Goal: Information Seeking & Learning: Compare options

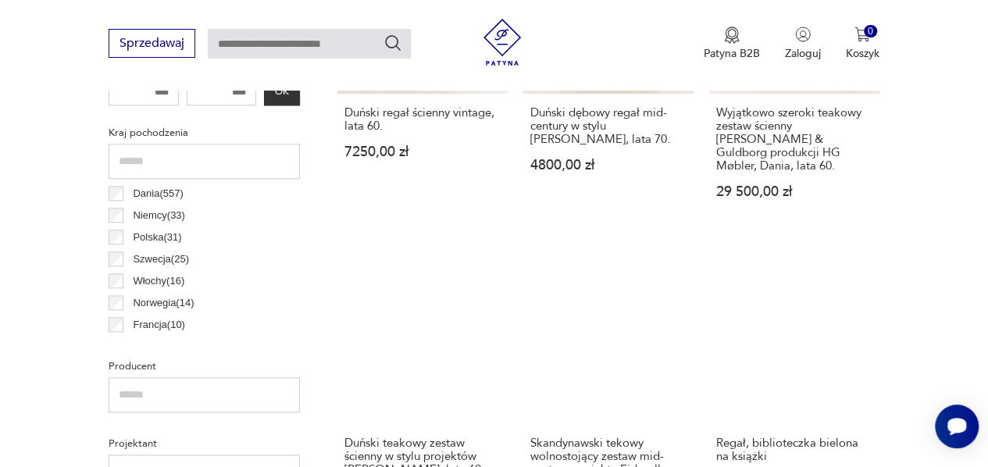
scroll to position [804, 0]
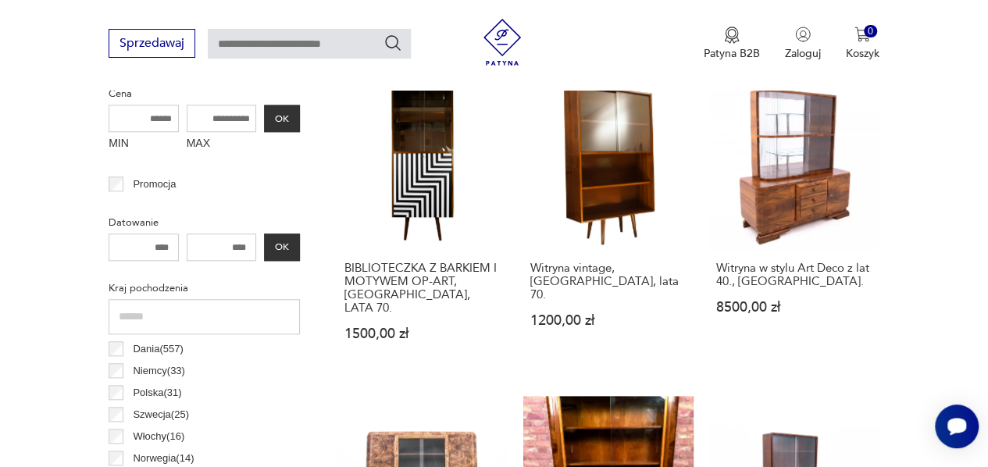
scroll to position [648, 0]
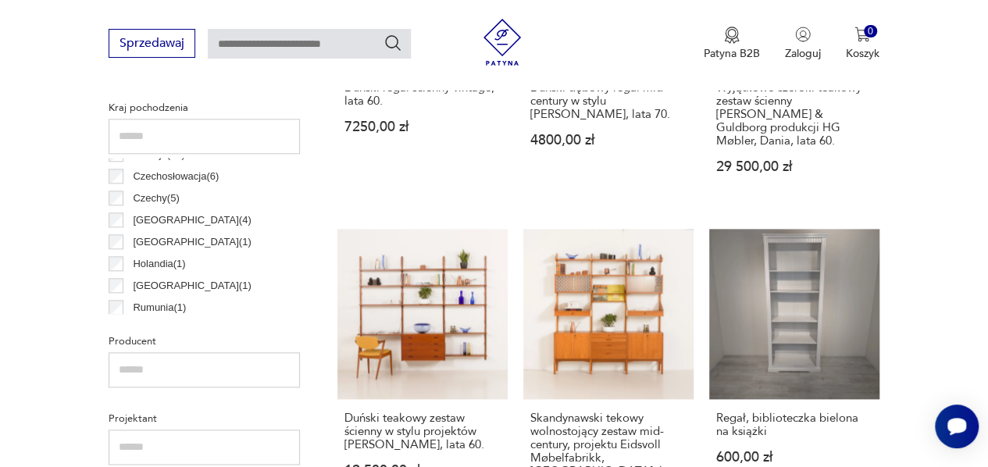
scroll to position [150, 0]
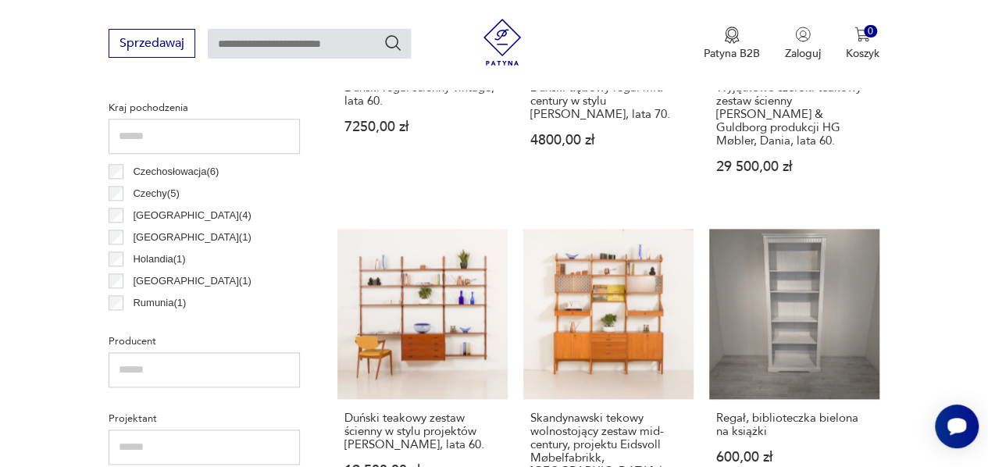
click at [159, 302] on p "Rumunia ( 1 )" at bounding box center [159, 302] width 53 height 17
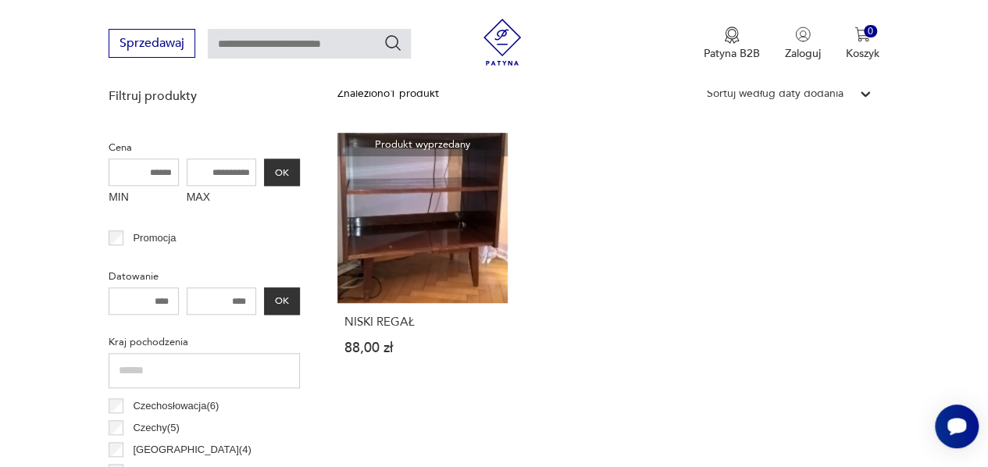
scroll to position [726, 0]
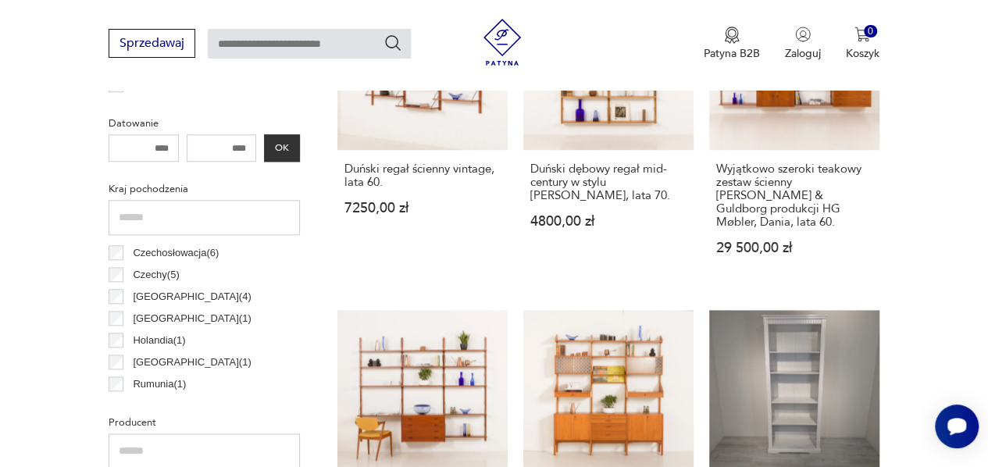
scroll to position [726, 0]
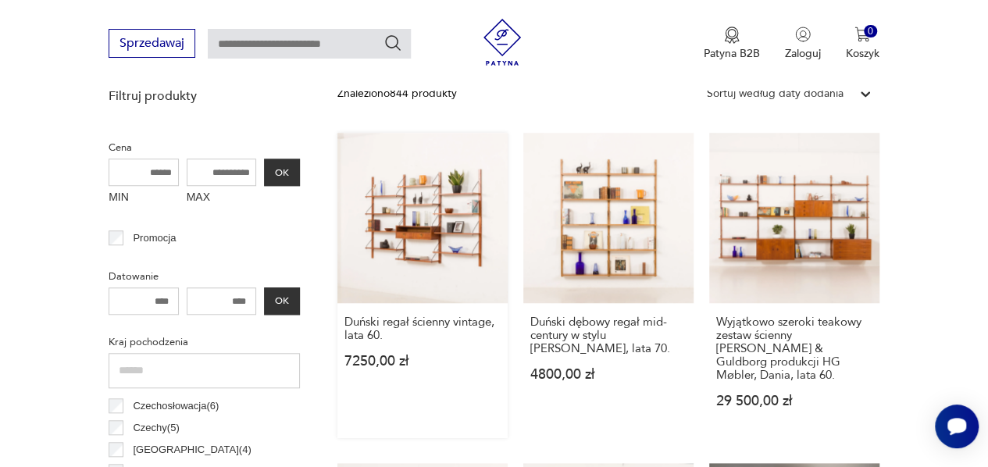
scroll to position [726, 0]
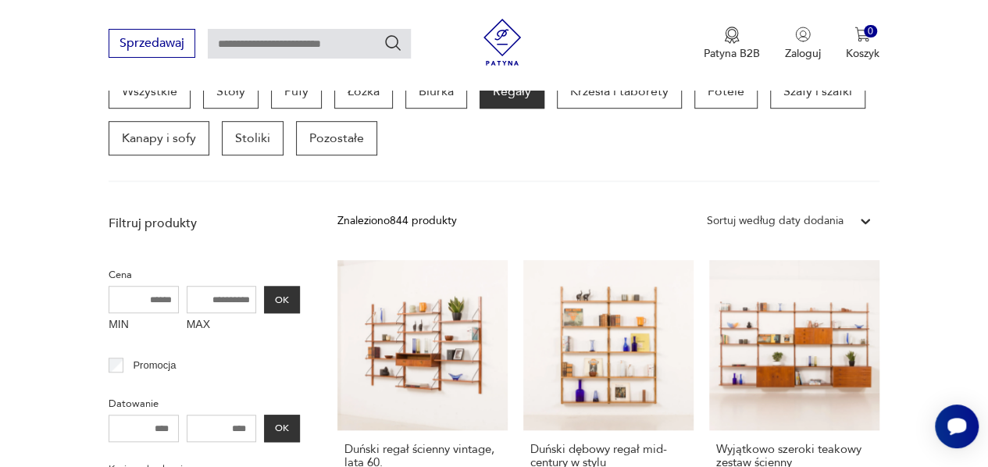
scroll to position [414, 0]
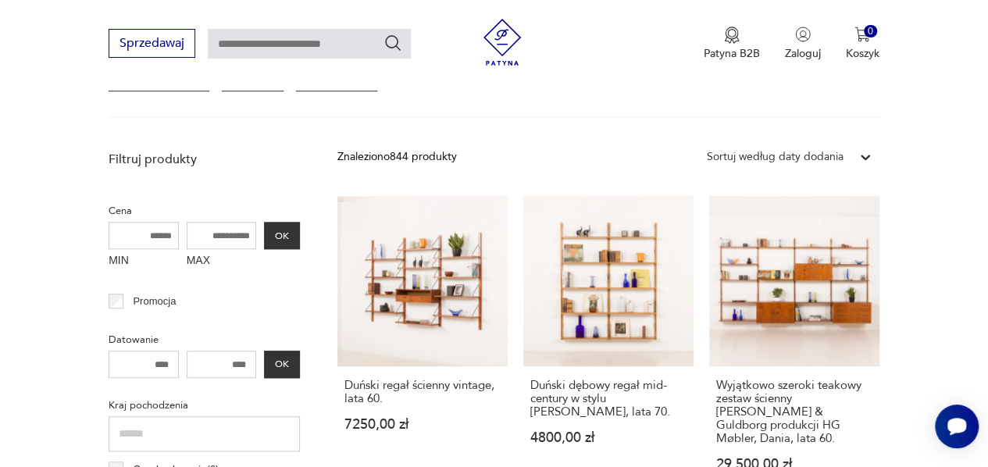
scroll to position [648, 0]
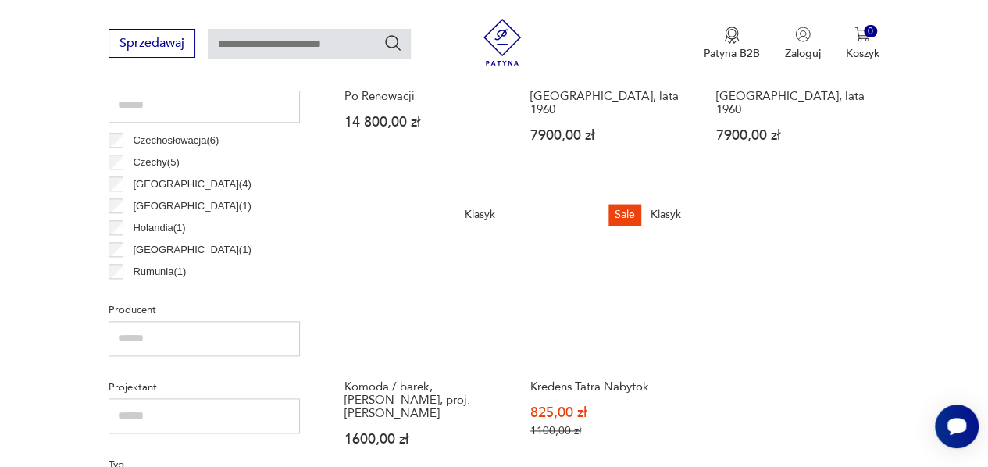
scroll to position [804, 0]
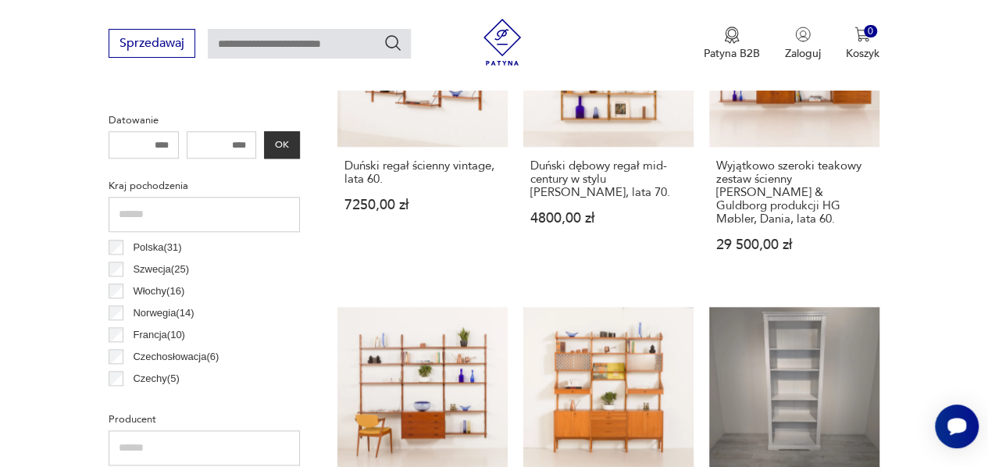
scroll to position [41, 0]
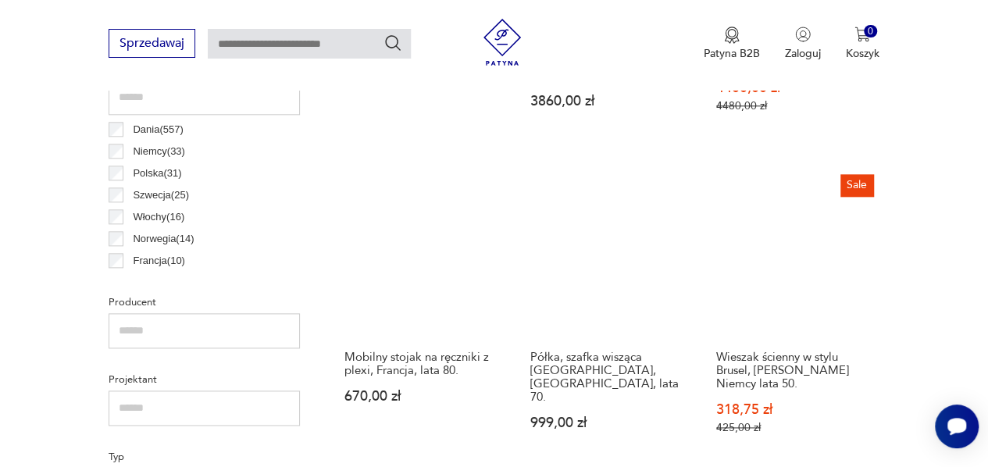
scroll to position [648, 0]
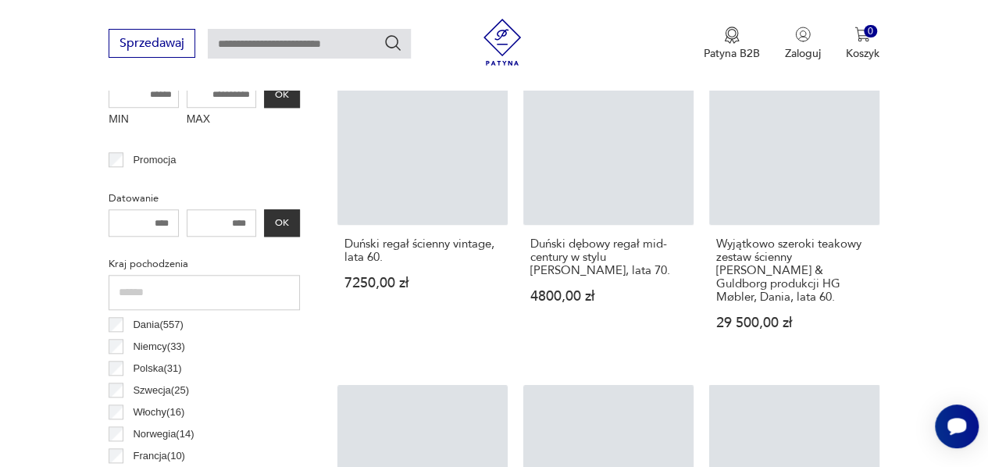
scroll to position [696, 0]
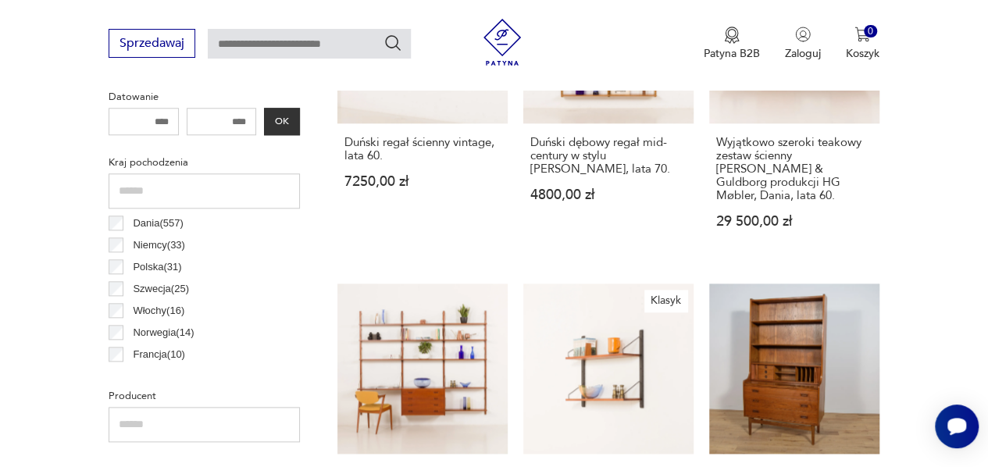
scroll to position [804, 0]
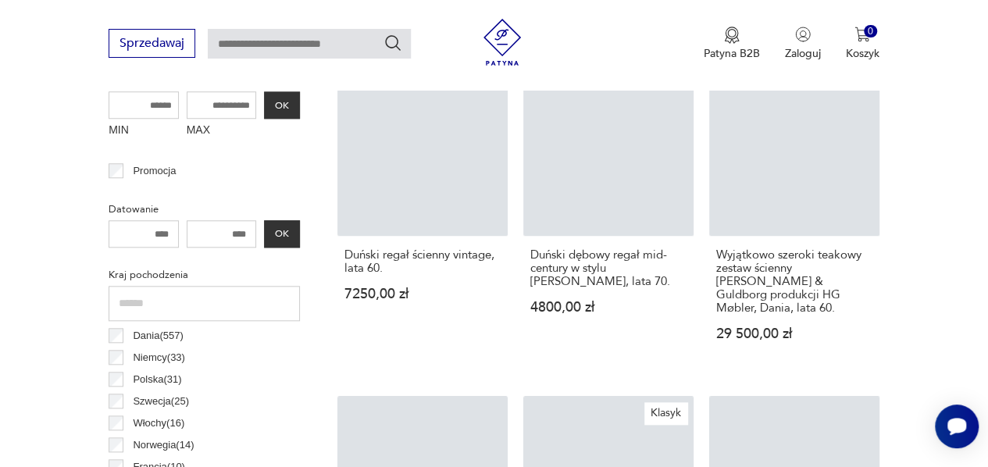
scroll to position [648, 0]
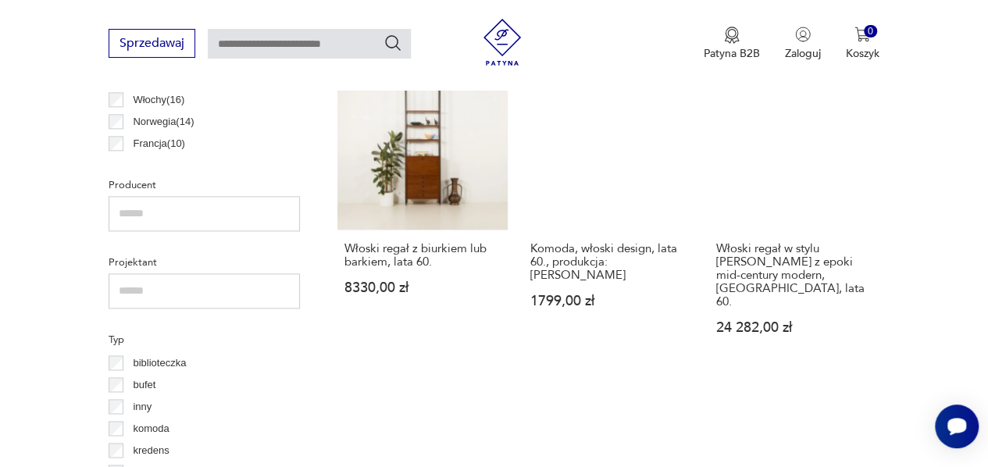
scroll to position [726, 0]
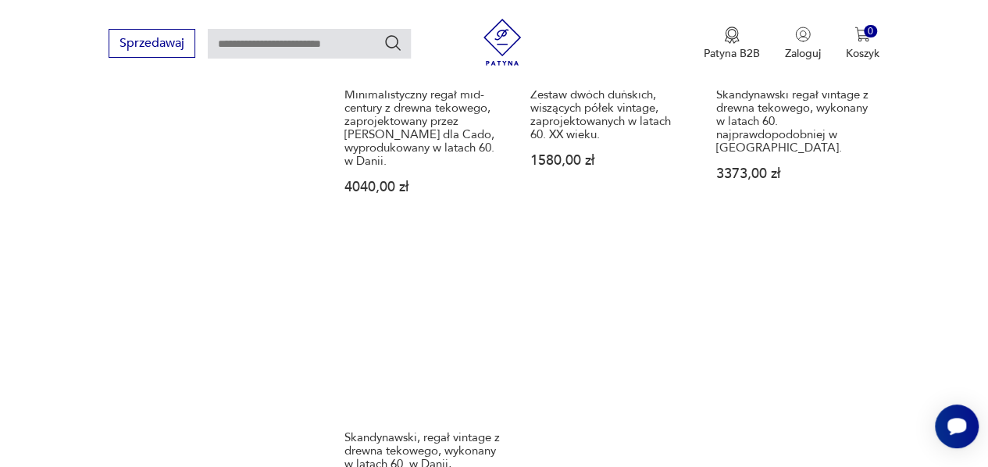
scroll to position [2366, 0]
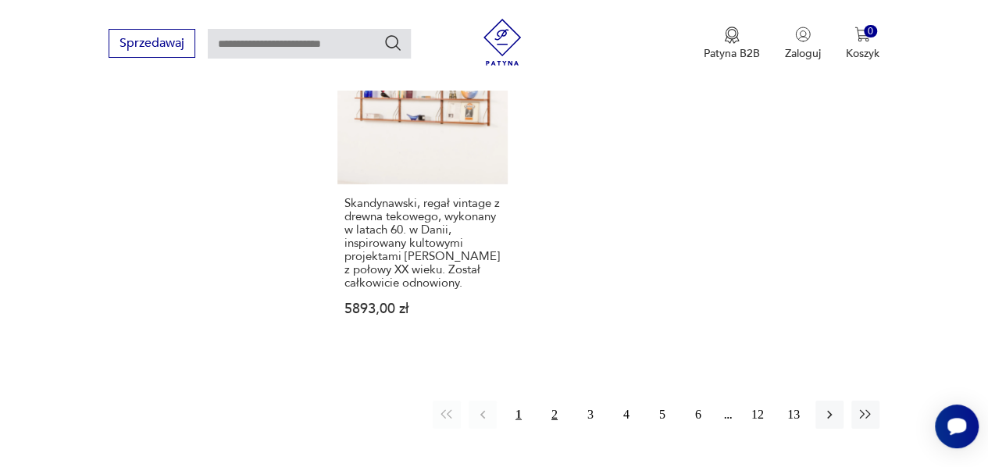
click at [548, 401] on button "2" at bounding box center [554, 415] width 28 height 28
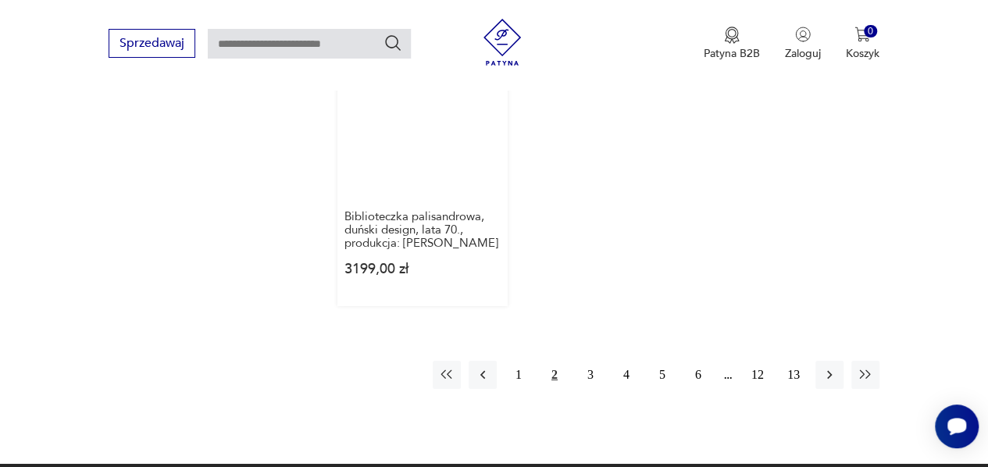
scroll to position [2366, 0]
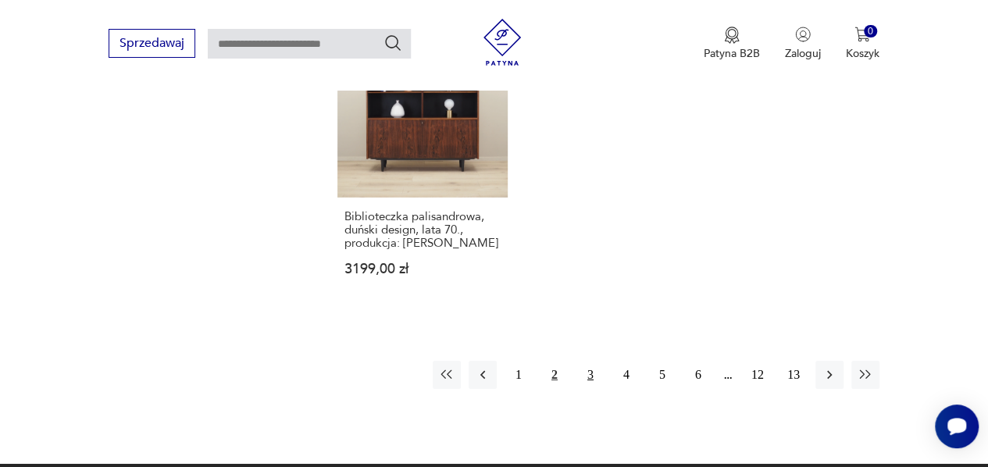
click at [592, 361] on button "3" at bounding box center [590, 375] width 28 height 28
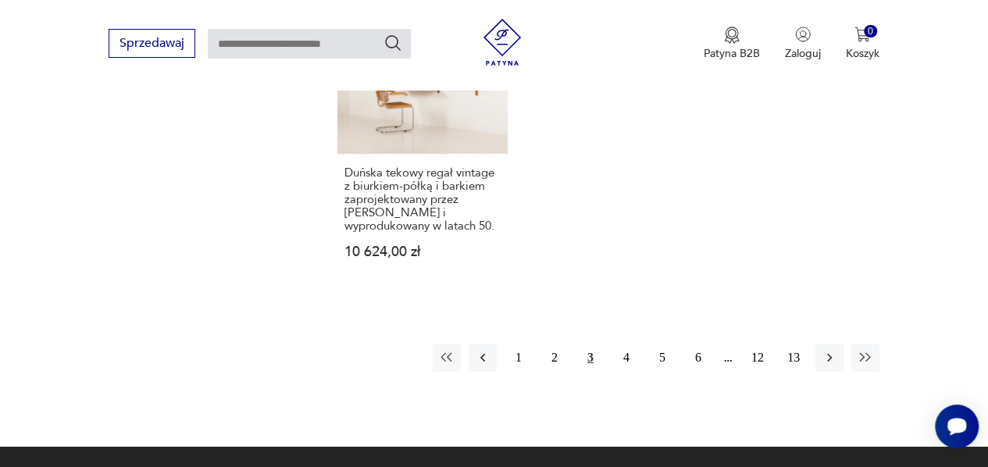
scroll to position [2522, 0]
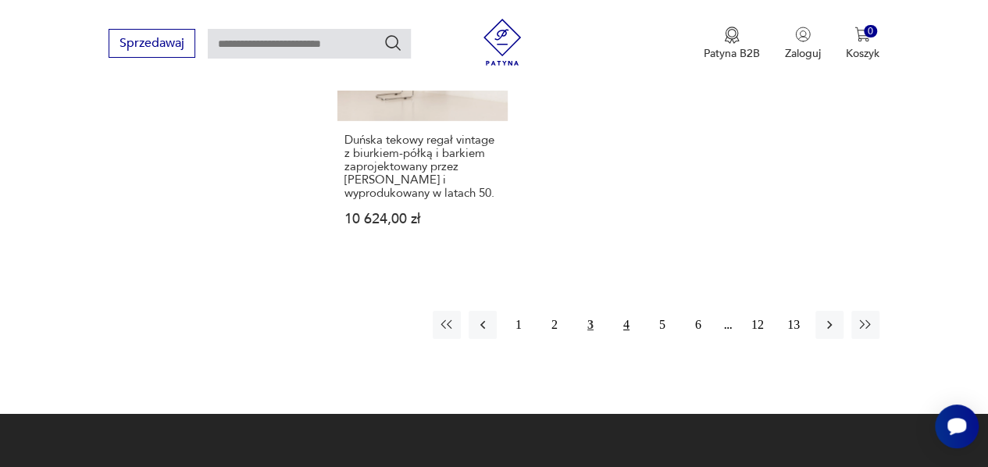
click at [619, 311] on button "4" at bounding box center [626, 325] width 28 height 28
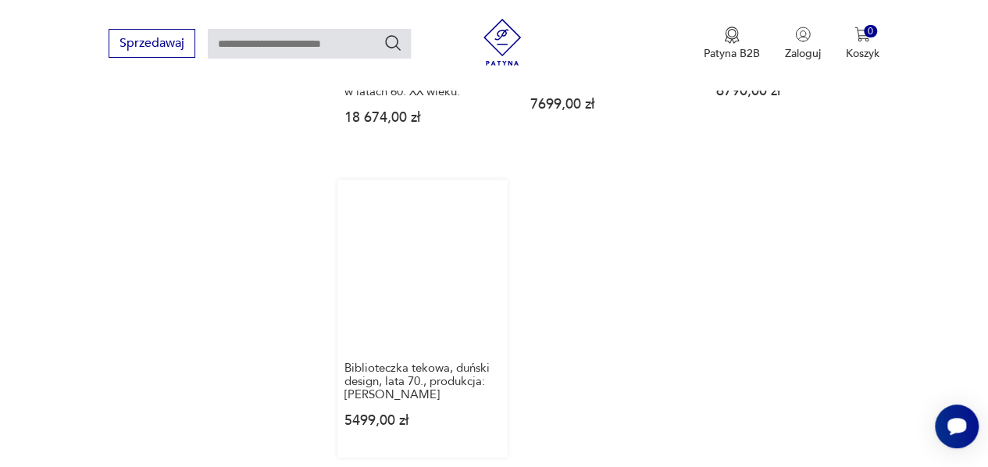
scroll to position [2209, 0]
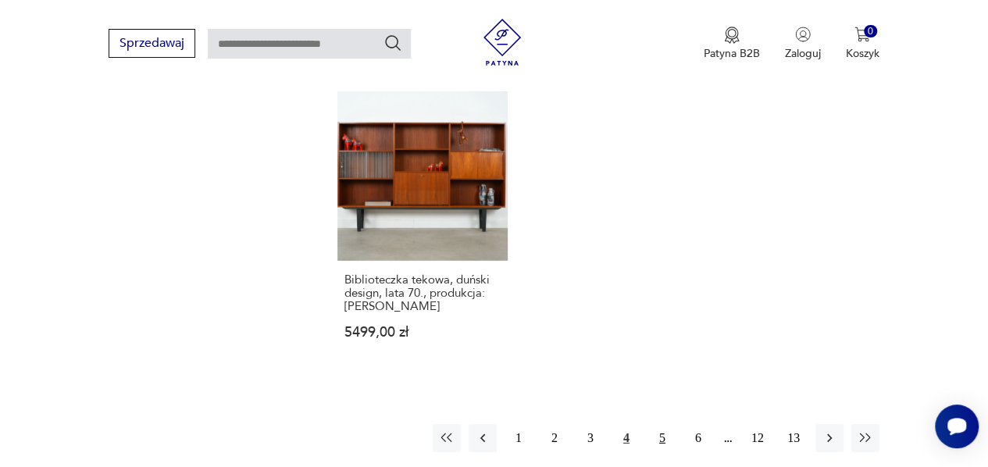
click at [657, 425] on button "5" at bounding box center [662, 438] width 28 height 28
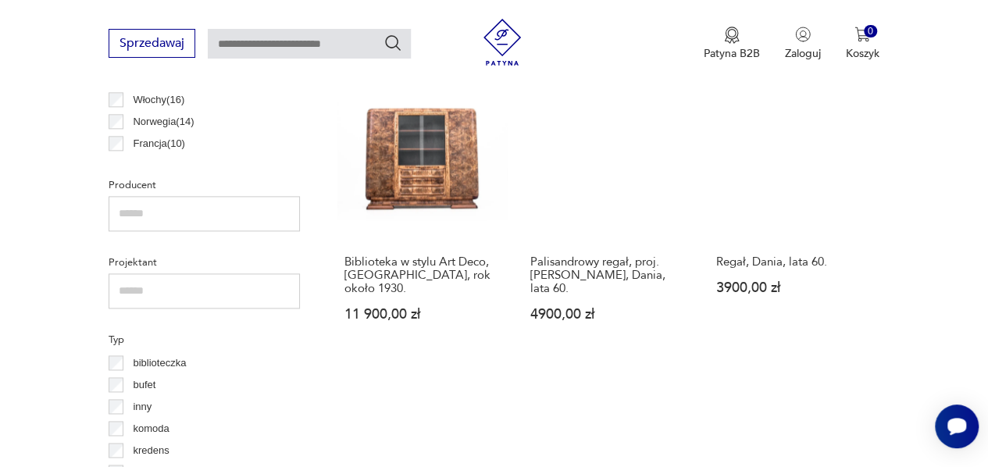
scroll to position [726, 0]
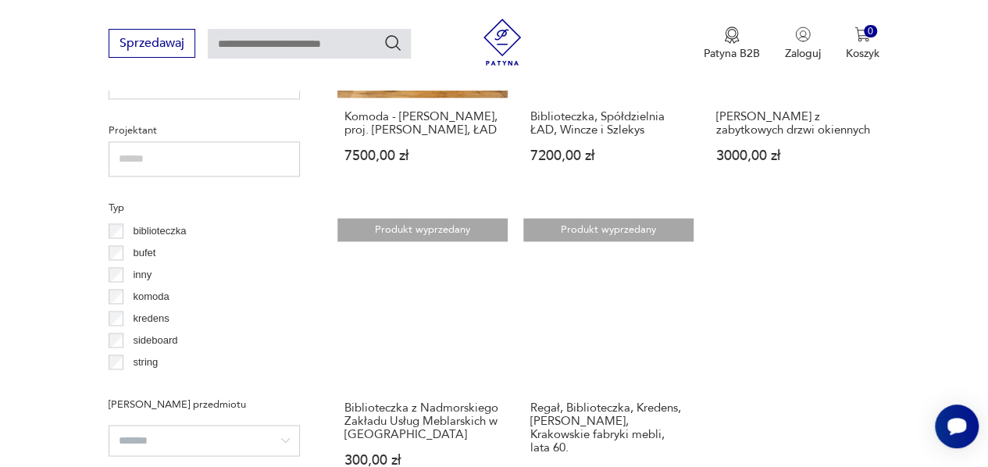
scroll to position [1116, 0]
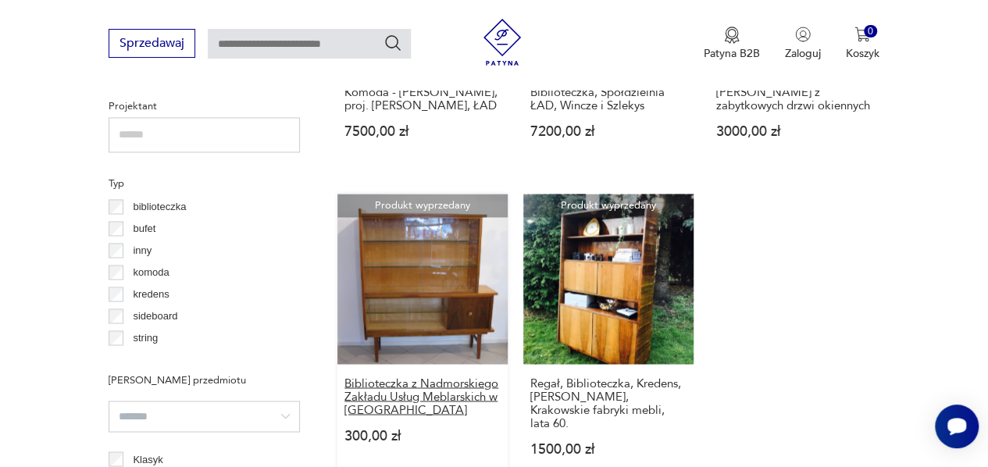
click at [450, 381] on h3 "Biblioteczka z Nadmorskiego Zakładu Usług Meblarskich w Gdańsku" at bounding box center [422, 396] width 156 height 40
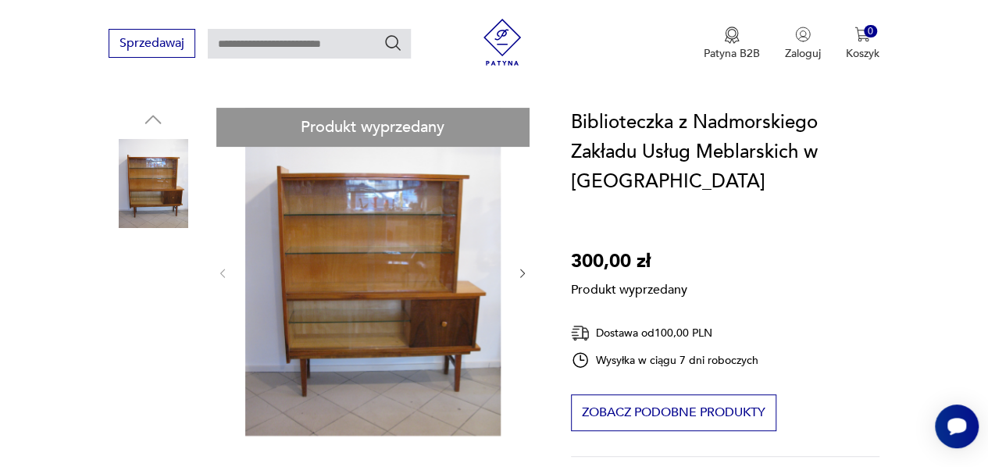
scroll to position [156, 0]
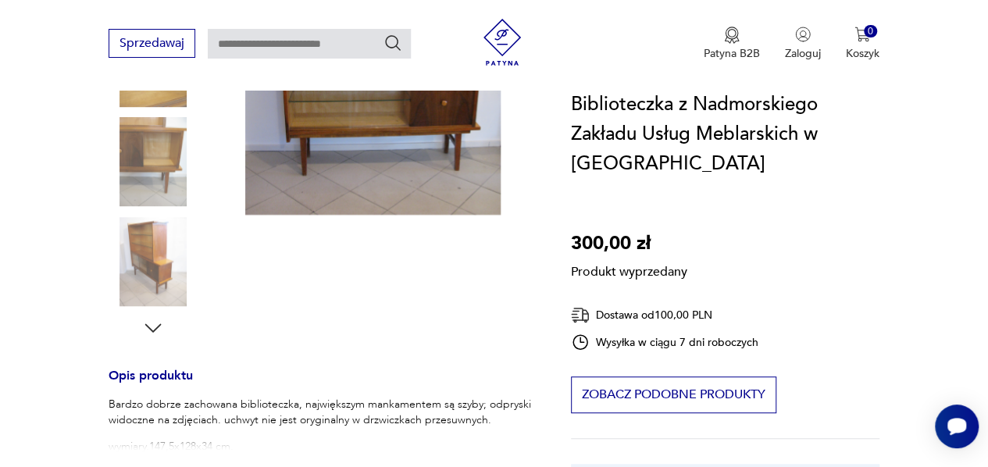
scroll to position [234, 0]
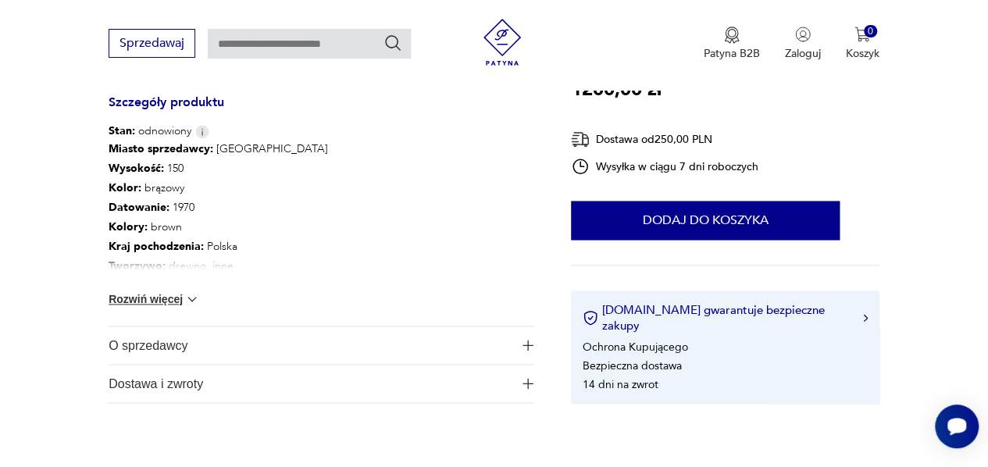
scroll to position [937, 0]
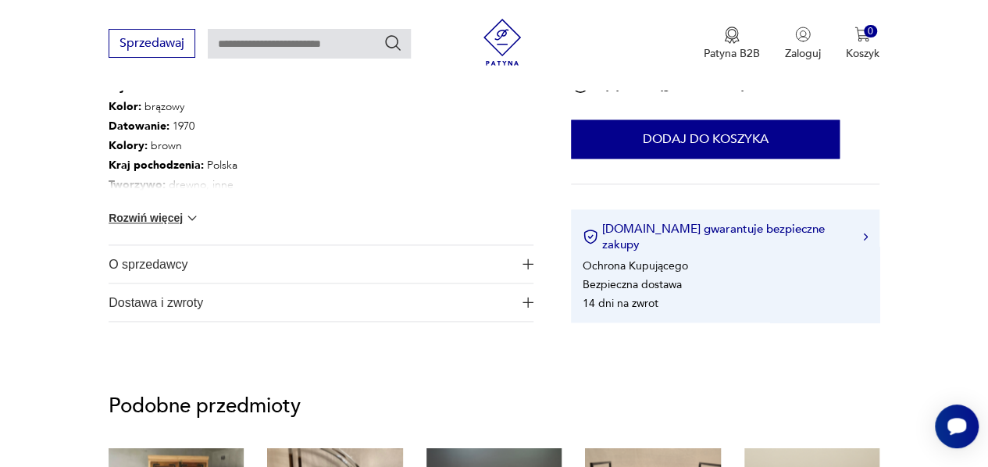
click at [176, 219] on button "Rozwiń więcej" at bounding box center [154, 218] width 91 height 16
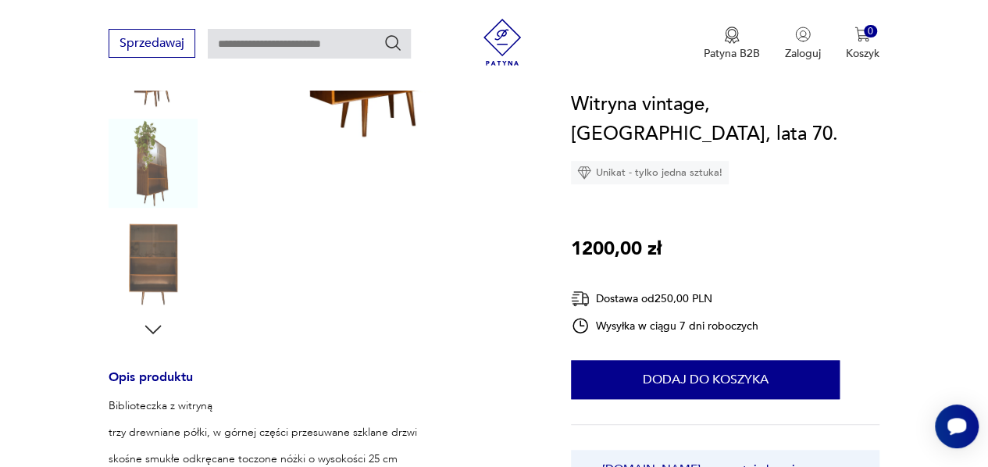
scroll to position [156, 0]
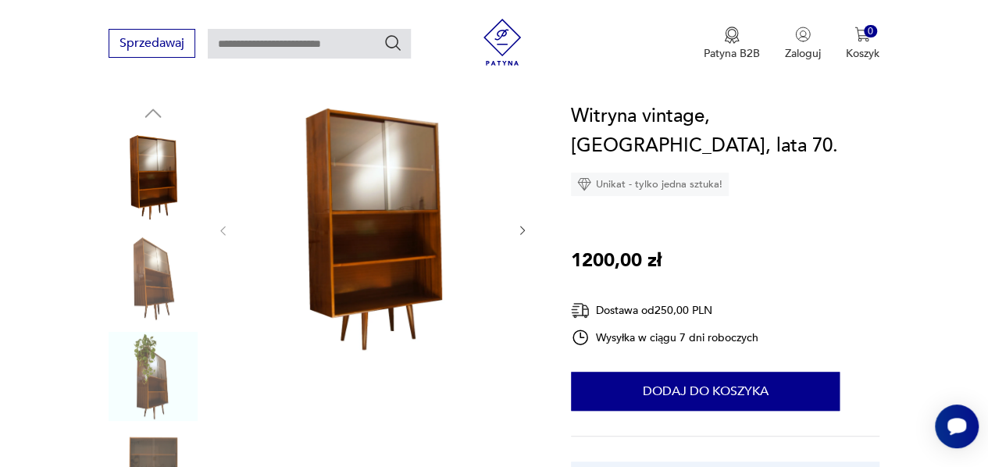
click at [353, 215] on img at bounding box center [372, 228] width 255 height 255
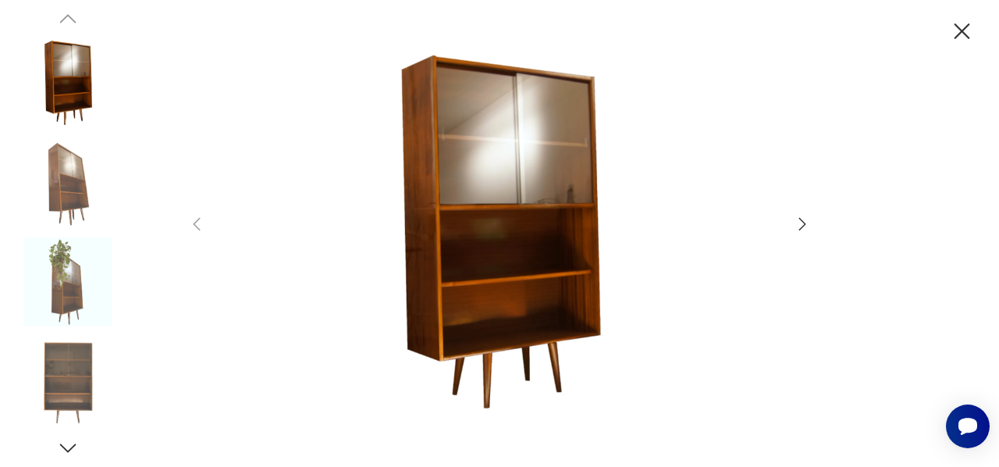
click at [803, 223] on icon "button" at bounding box center [802, 224] width 19 height 19
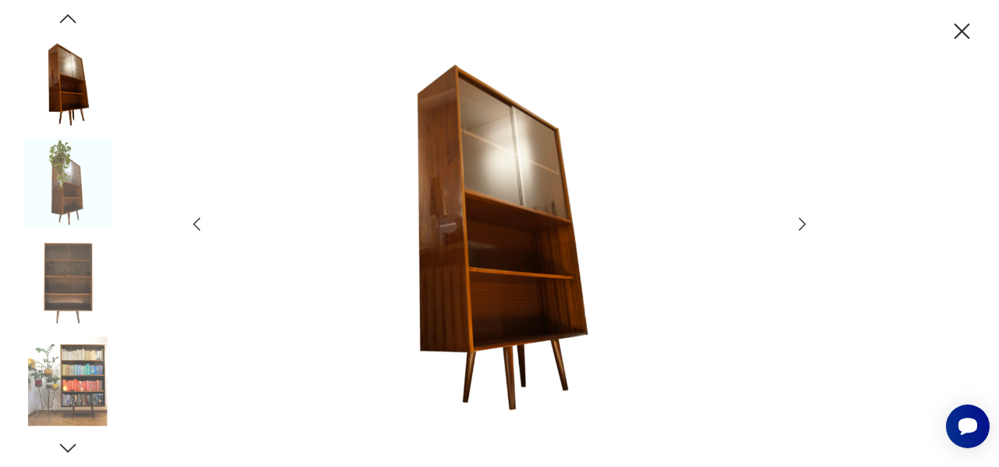
click at [803, 223] on icon "button" at bounding box center [802, 224] width 19 height 19
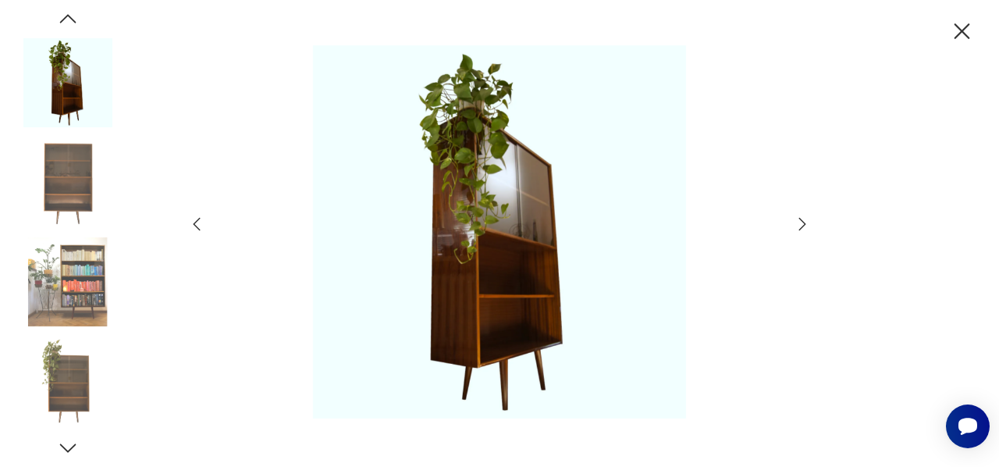
click at [803, 223] on icon "button" at bounding box center [802, 224] width 7 height 12
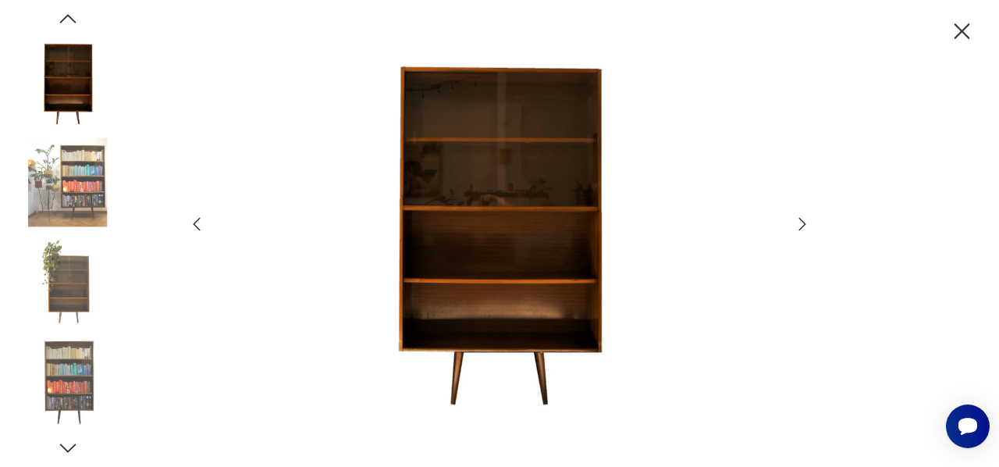
click at [803, 219] on icon "button" at bounding box center [802, 224] width 19 height 19
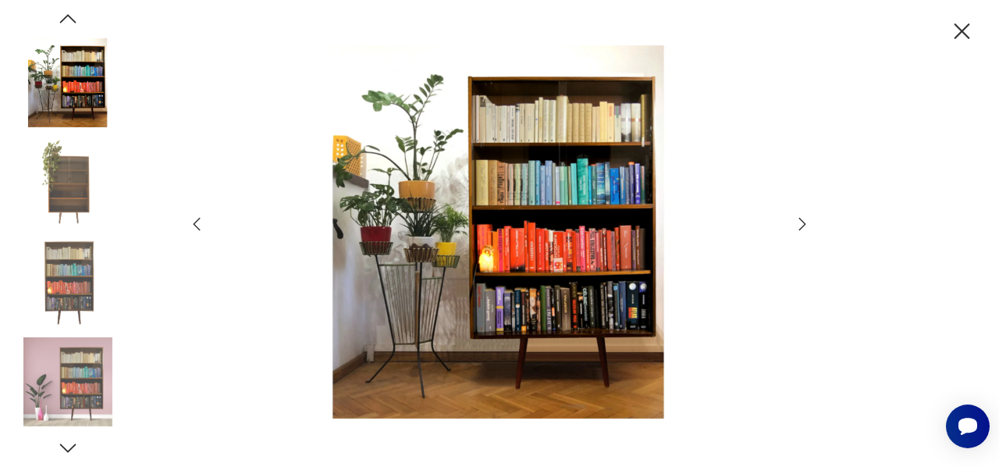
click at [802, 220] on icon "button" at bounding box center [802, 224] width 7 height 12
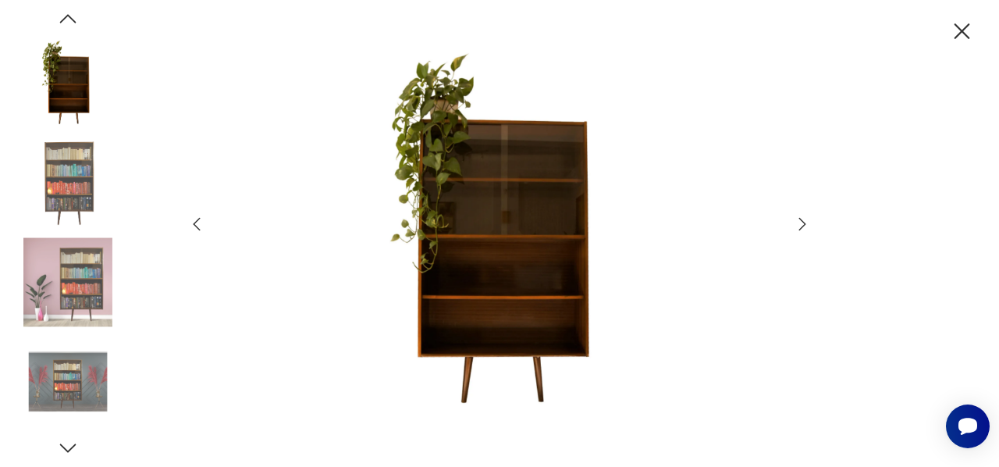
click at [802, 220] on icon "button" at bounding box center [802, 224] width 7 height 12
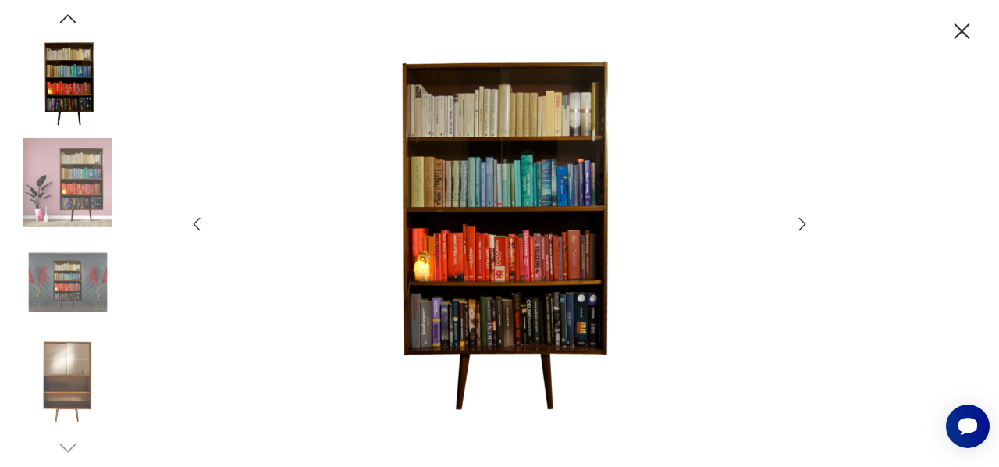
click at [802, 220] on icon "button" at bounding box center [802, 224] width 7 height 12
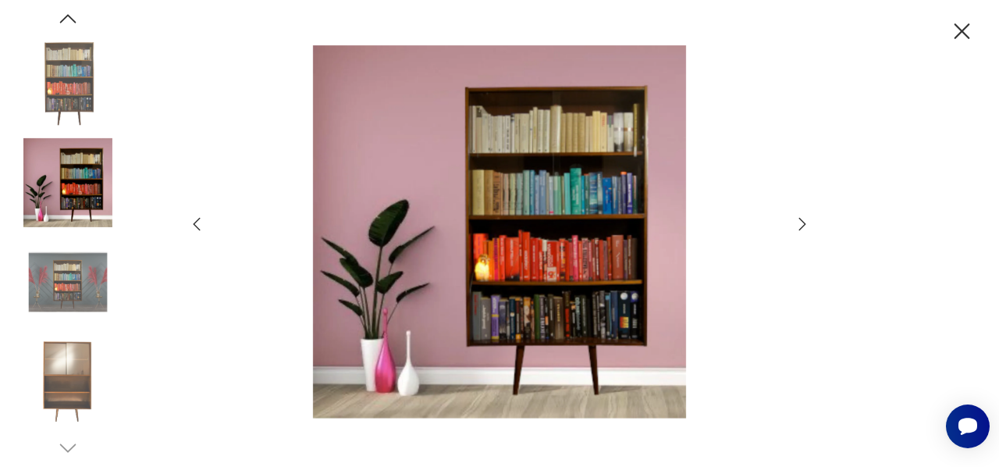
click at [802, 220] on icon "button" at bounding box center [802, 224] width 7 height 12
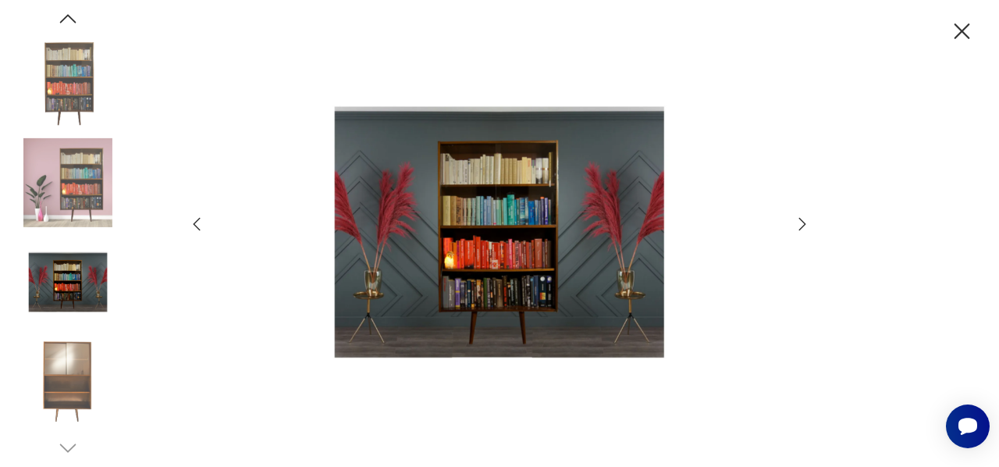
click at [800, 219] on icon "button" at bounding box center [802, 224] width 7 height 12
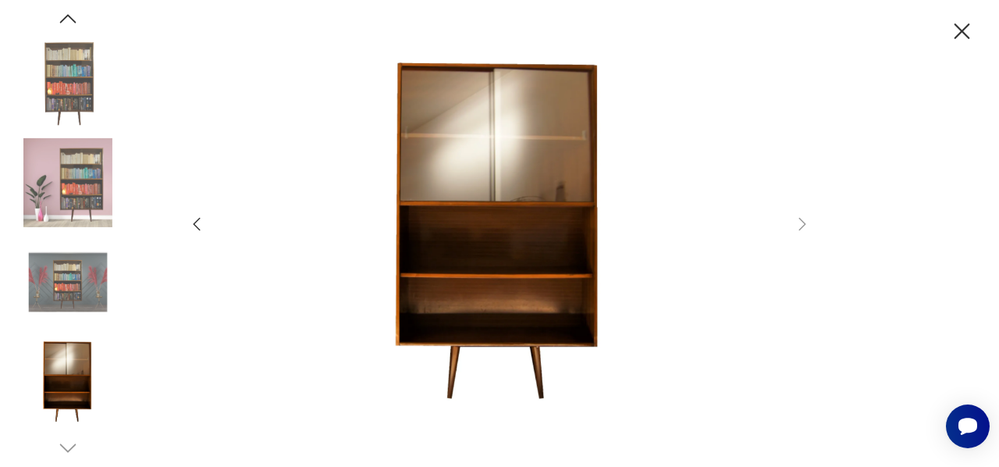
click at [964, 35] on icon "button" at bounding box center [962, 31] width 27 height 27
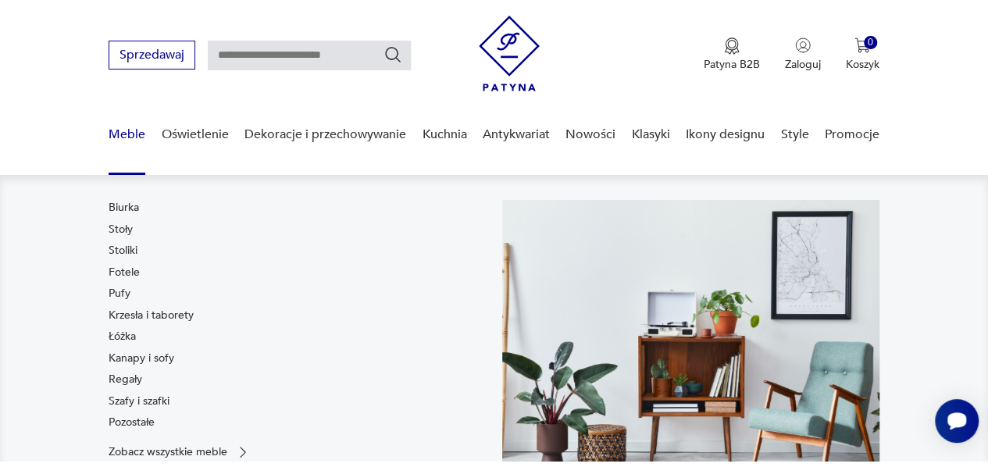
scroll to position [0, 0]
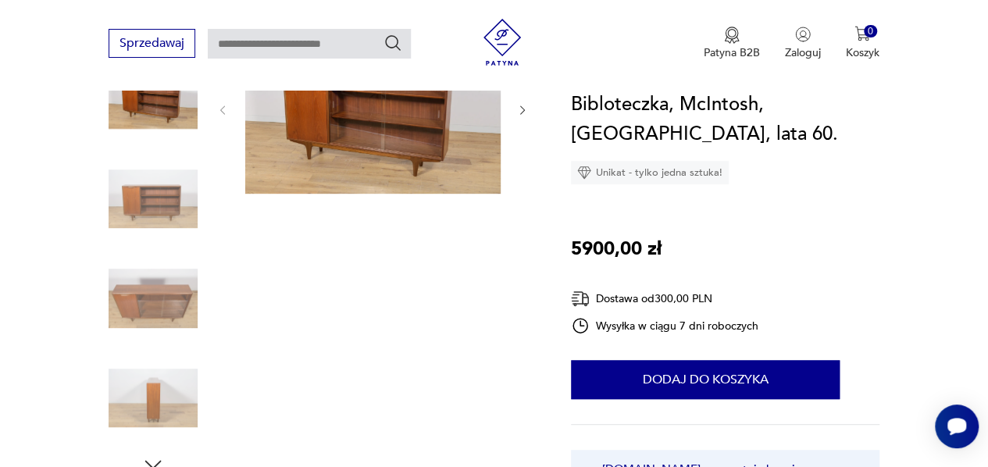
scroll to position [78, 0]
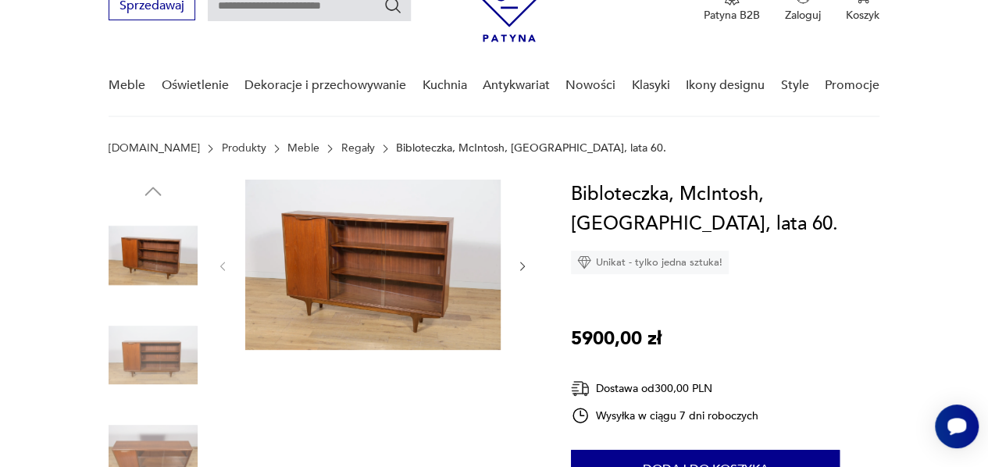
click at [518, 264] on icon "button" at bounding box center [522, 266] width 12 height 12
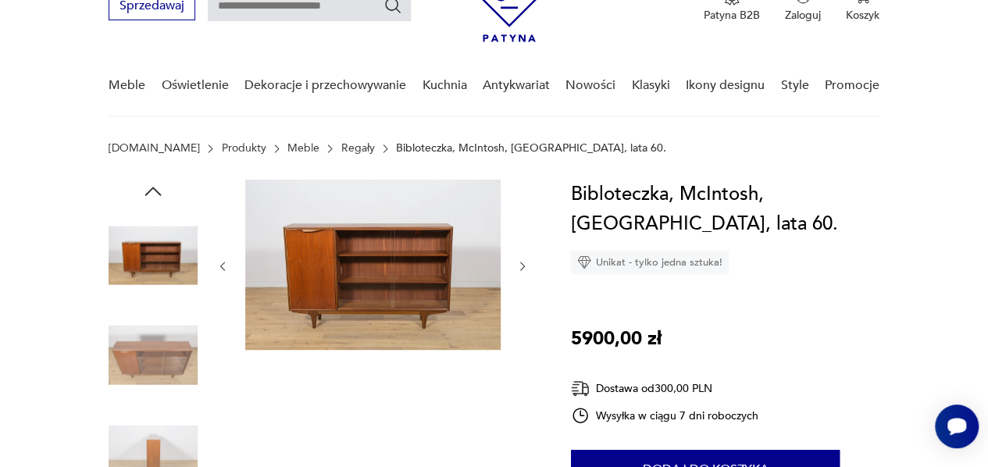
click at [518, 264] on icon "button" at bounding box center [522, 266] width 12 height 12
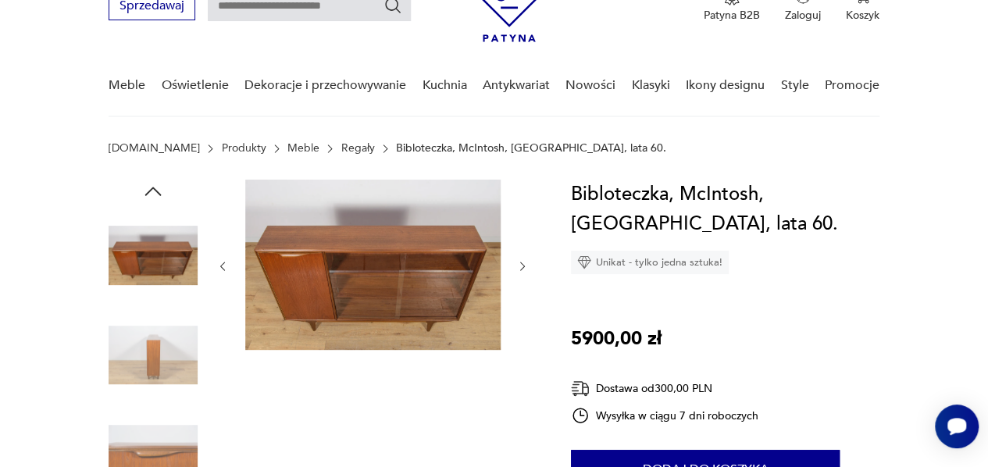
click at [519, 263] on icon "button" at bounding box center [522, 266] width 12 height 12
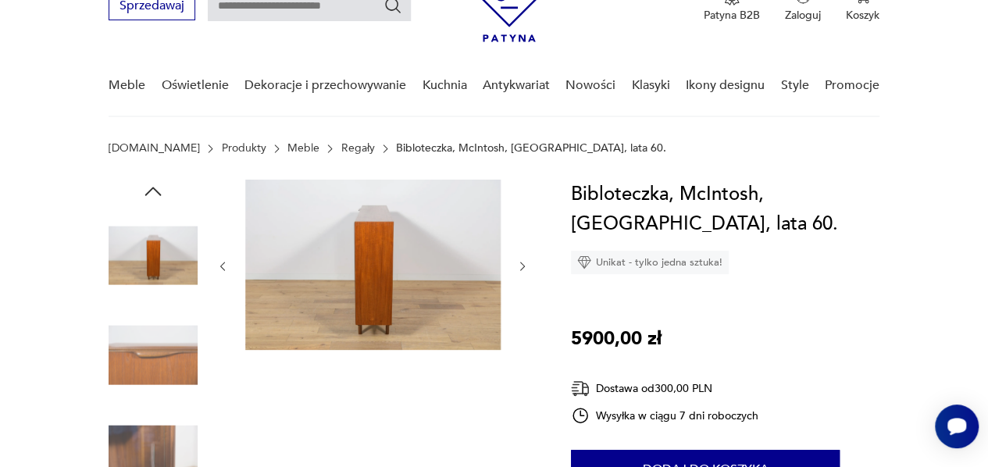
click at [519, 263] on icon "button" at bounding box center [522, 266] width 12 height 12
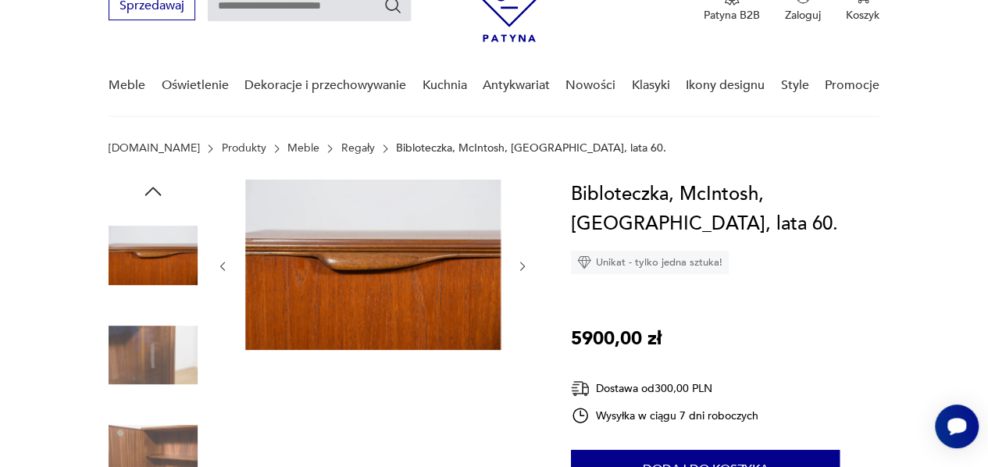
click at [519, 263] on icon "button" at bounding box center [522, 266] width 12 height 12
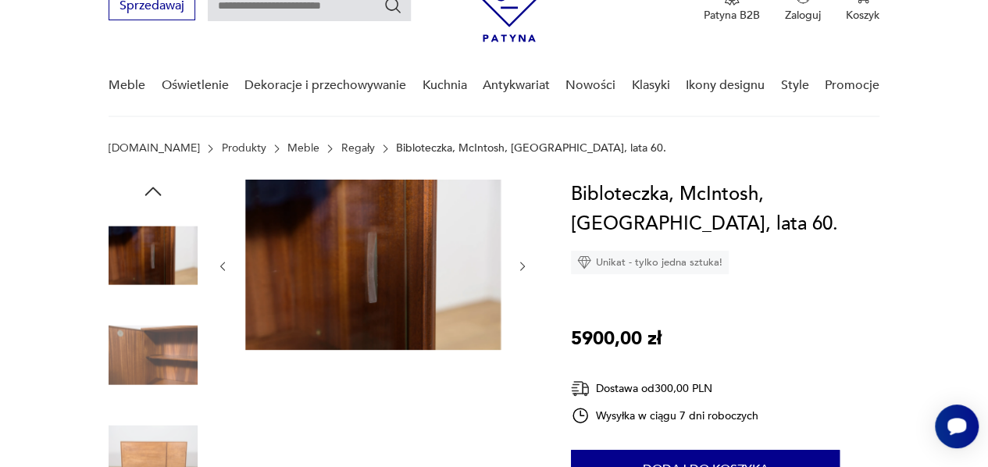
click at [519, 263] on icon "button" at bounding box center [522, 266] width 12 height 12
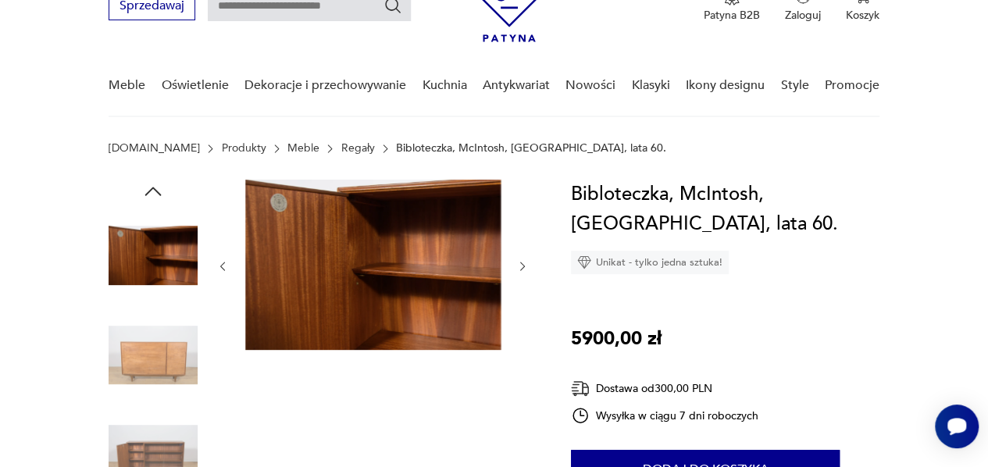
click at [519, 263] on icon "button" at bounding box center [522, 266] width 12 height 12
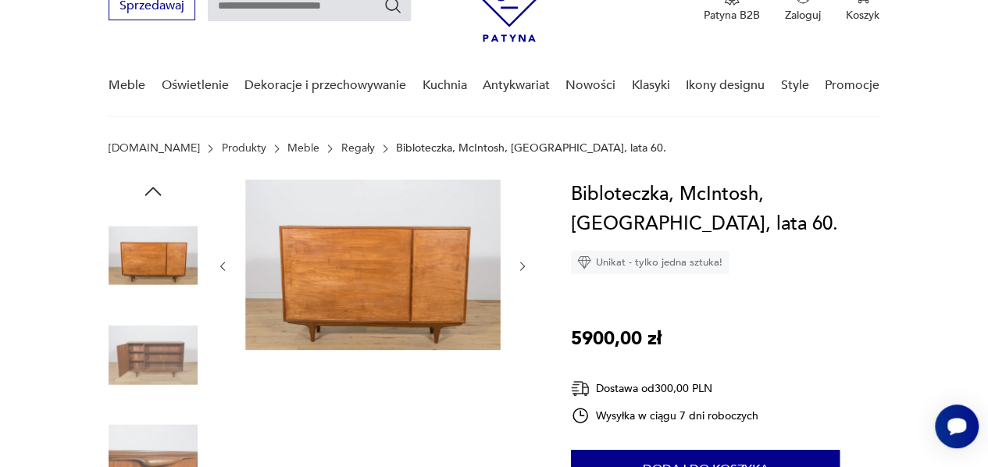
click at [519, 263] on icon "button" at bounding box center [522, 266] width 12 height 12
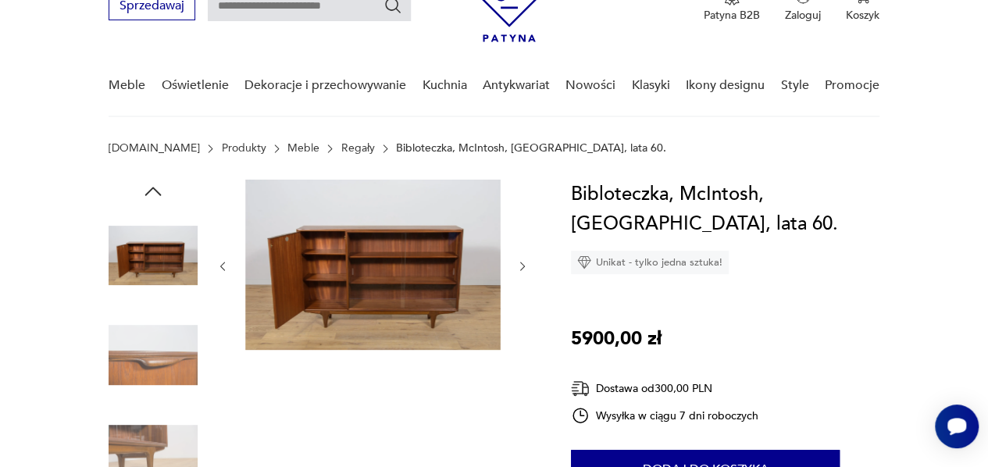
click at [520, 262] on icon "button" at bounding box center [522, 266] width 12 height 12
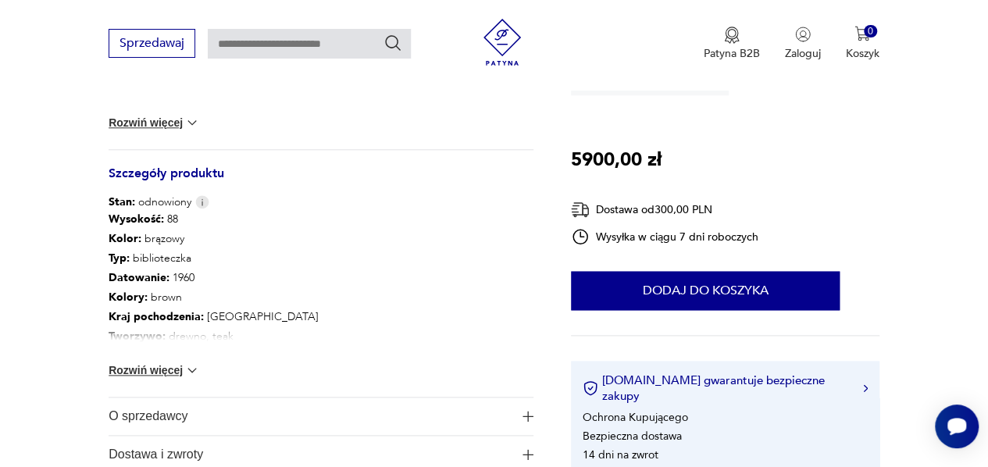
scroll to position [781, 0]
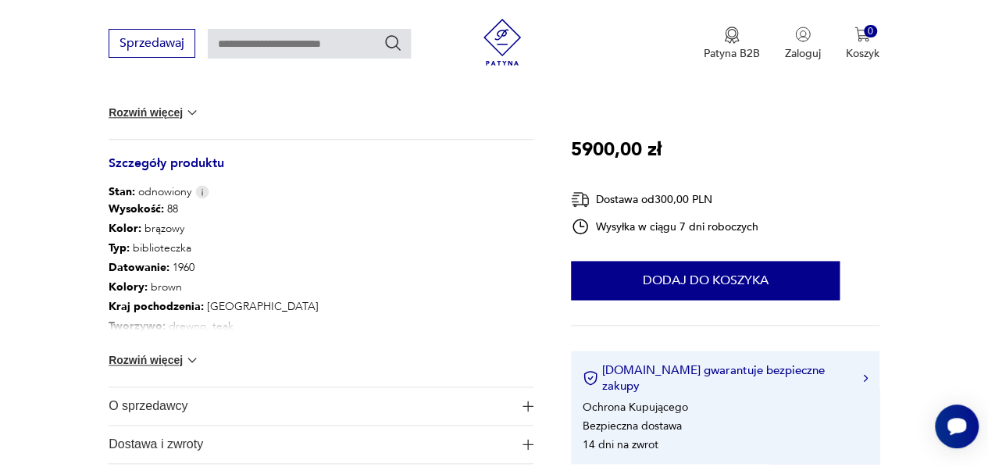
click at [159, 357] on button "Rozwiń więcej" at bounding box center [154, 360] width 91 height 16
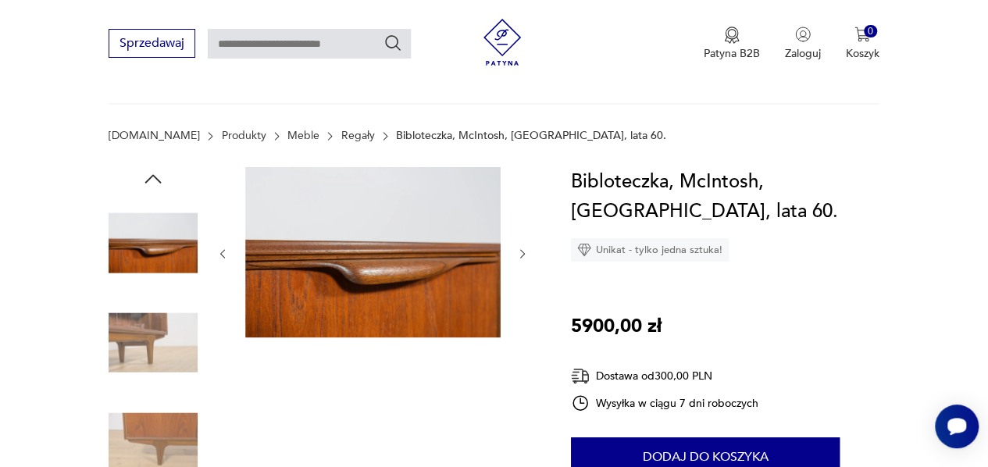
scroll to position [156, 0]
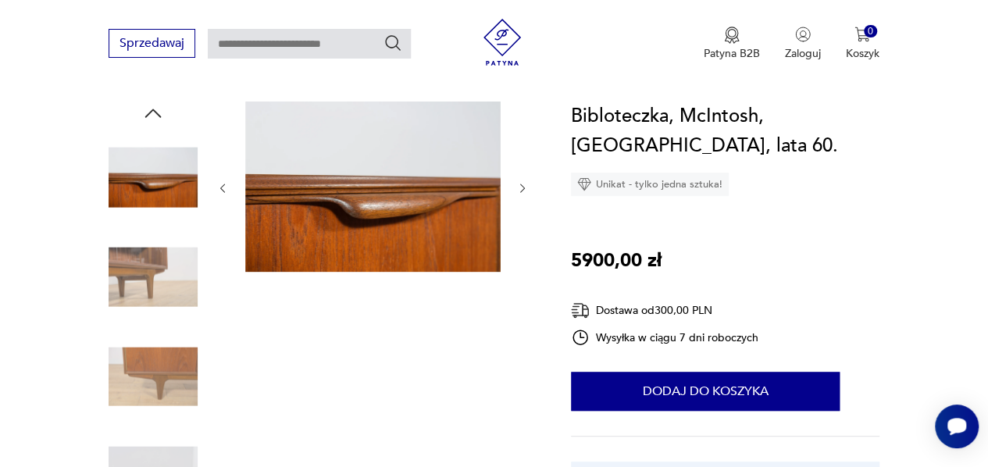
click at [525, 189] on icon "button" at bounding box center [522, 188] width 12 height 12
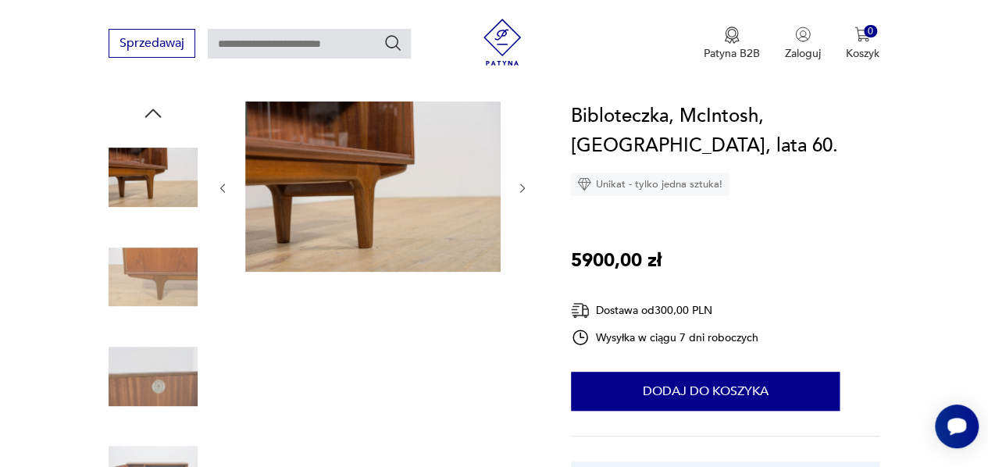
click at [525, 188] on icon "button" at bounding box center [522, 188] width 12 height 12
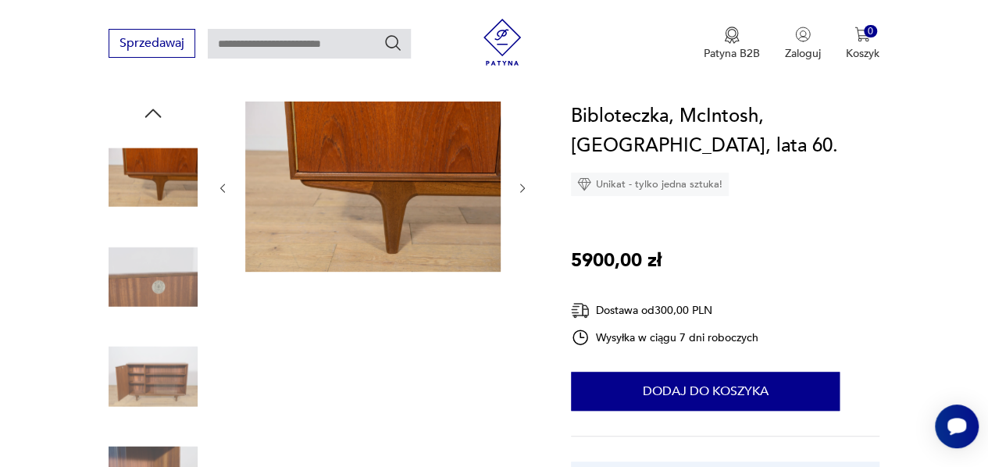
click at [525, 186] on icon "button" at bounding box center [522, 188] width 12 height 12
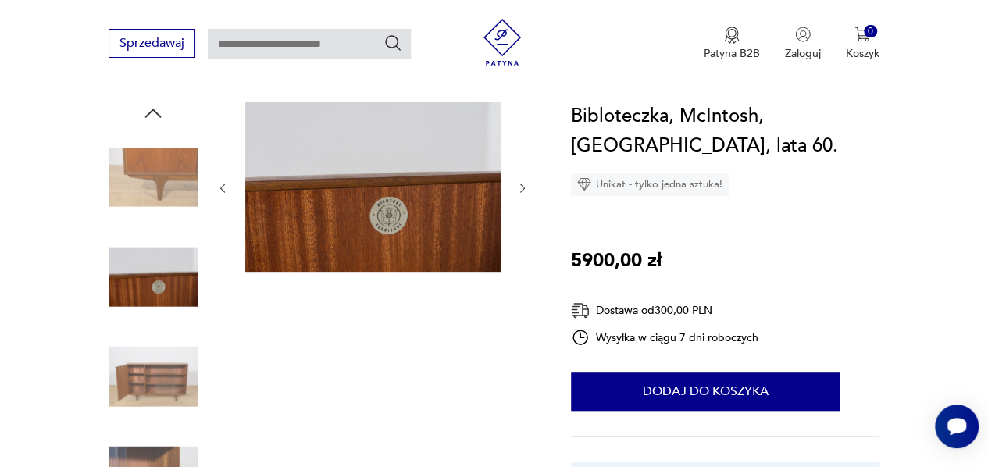
click at [525, 186] on icon "button" at bounding box center [522, 188] width 12 height 12
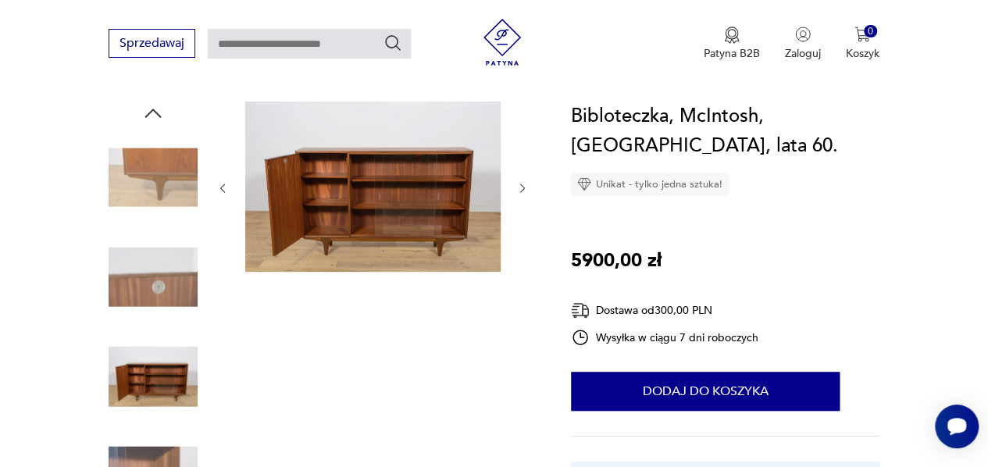
click at [215, 185] on div at bounding box center [321, 327] width 425 height 453
click at [227, 191] on icon "button" at bounding box center [222, 188] width 12 height 12
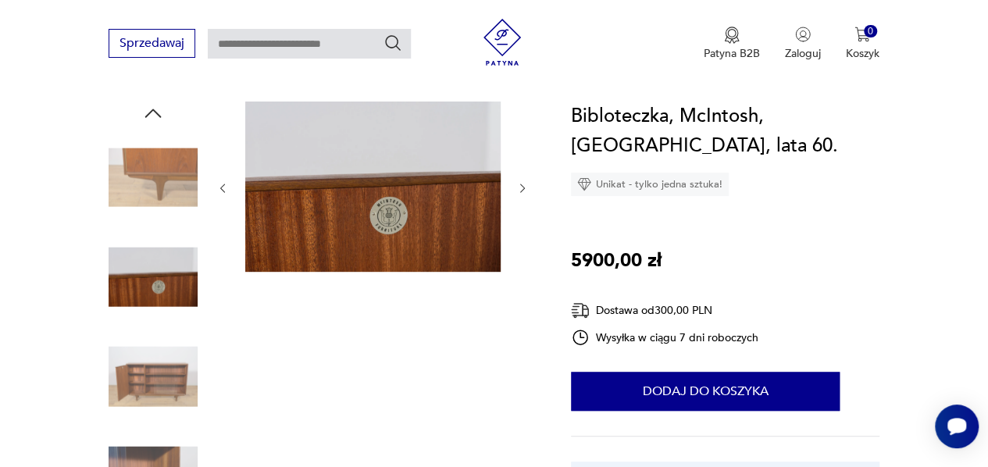
click at [523, 187] on icon "button" at bounding box center [522, 187] width 5 height 9
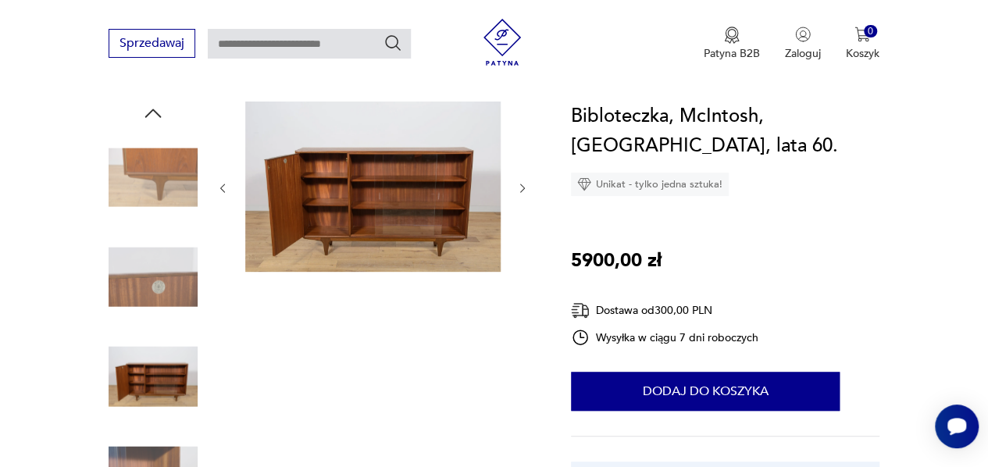
click at [523, 187] on icon "button" at bounding box center [522, 187] width 5 height 9
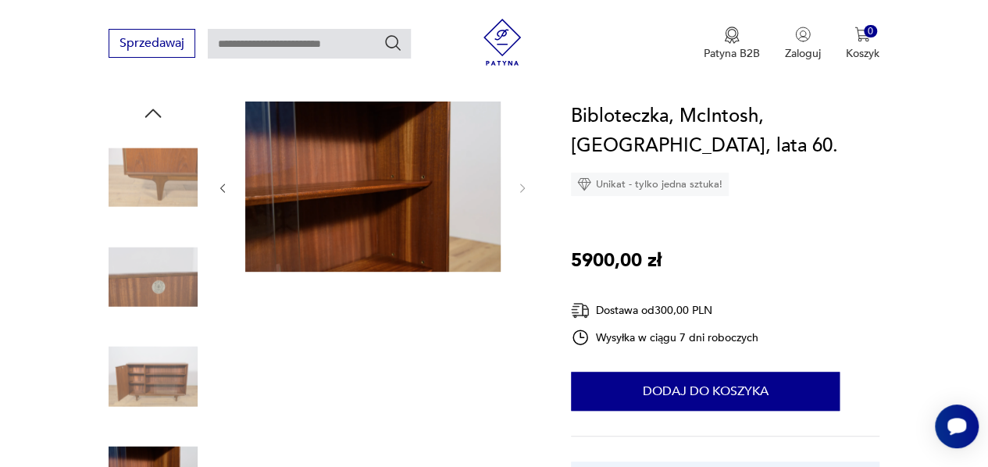
click at [155, 112] on icon "button" at bounding box center [153, 113] width 16 height 9
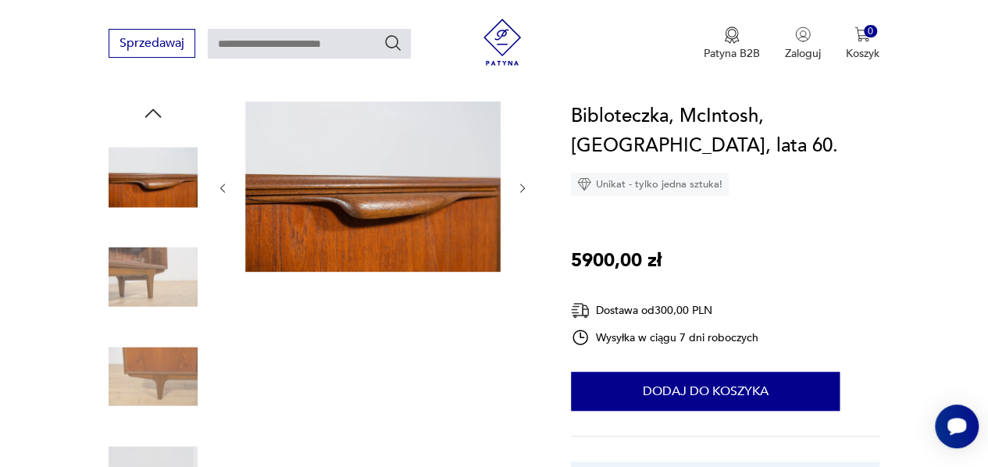
click at [155, 112] on icon "button" at bounding box center [153, 113] width 16 height 9
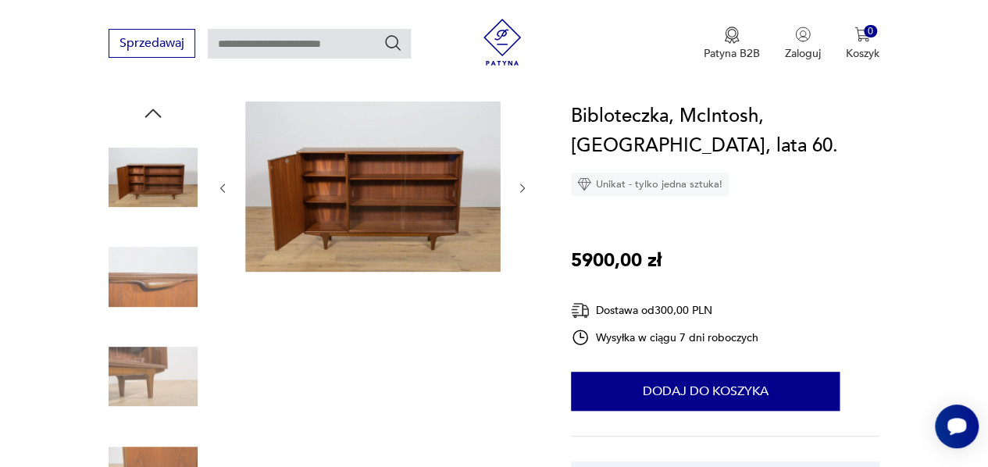
click at [155, 112] on icon "button" at bounding box center [153, 113] width 16 height 9
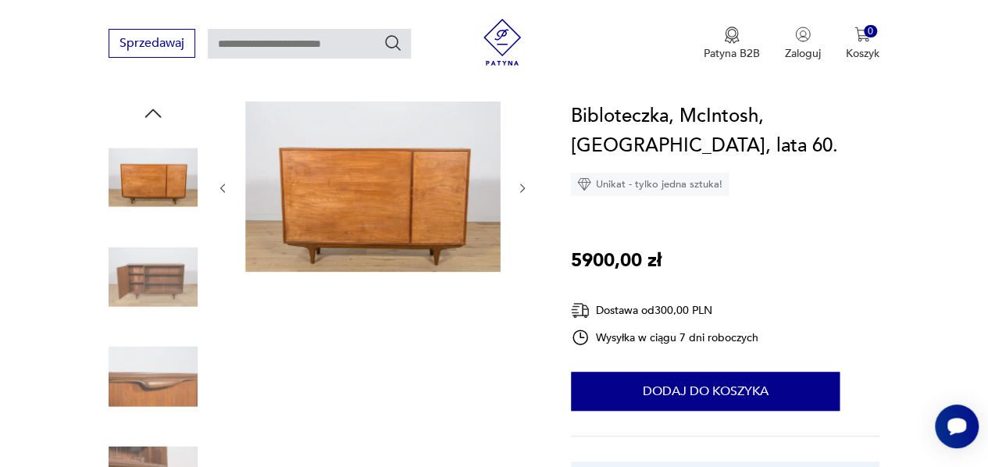
click at [155, 112] on icon "button" at bounding box center [153, 113] width 16 height 9
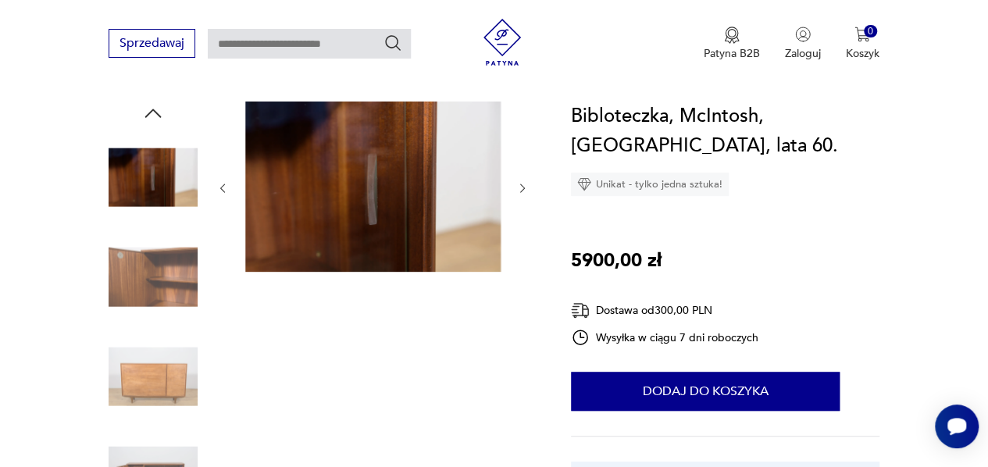
click at [155, 112] on icon "button" at bounding box center [153, 113] width 16 height 9
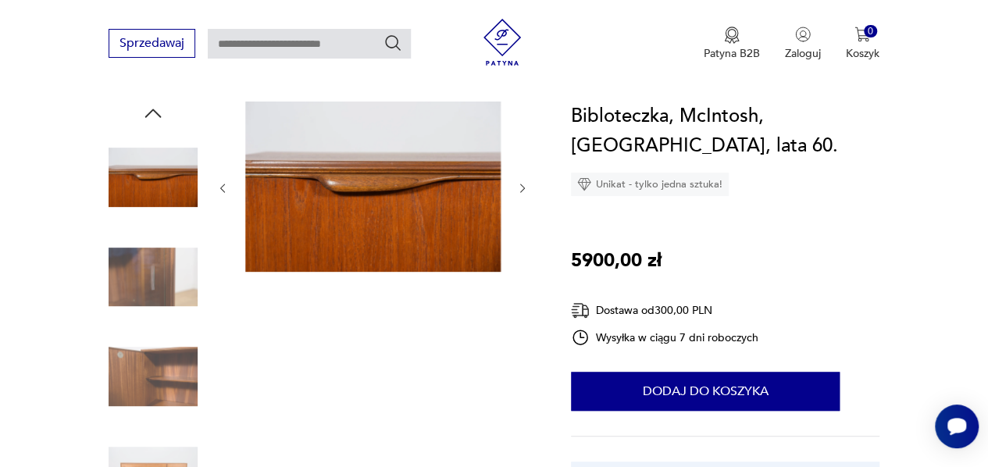
click at [155, 112] on icon "button" at bounding box center [153, 113] width 16 height 9
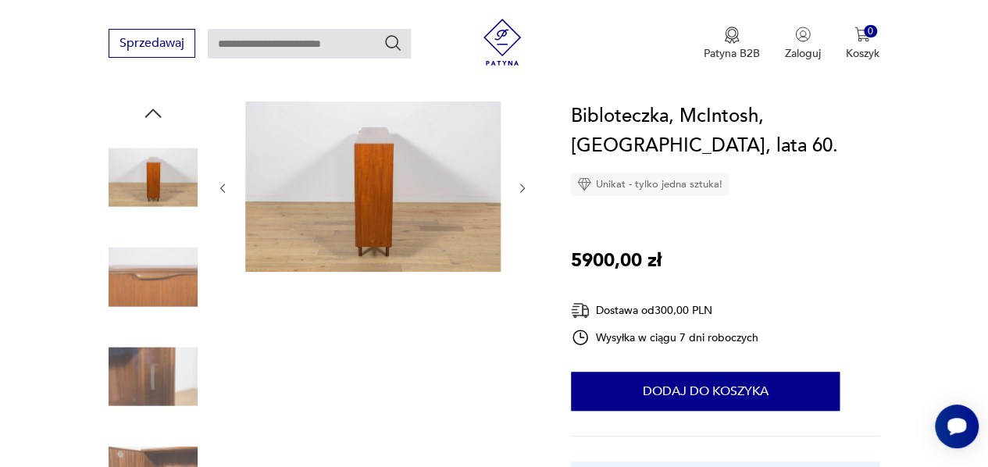
click at [155, 111] on icon "button" at bounding box center [153, 113] width 16 height 9
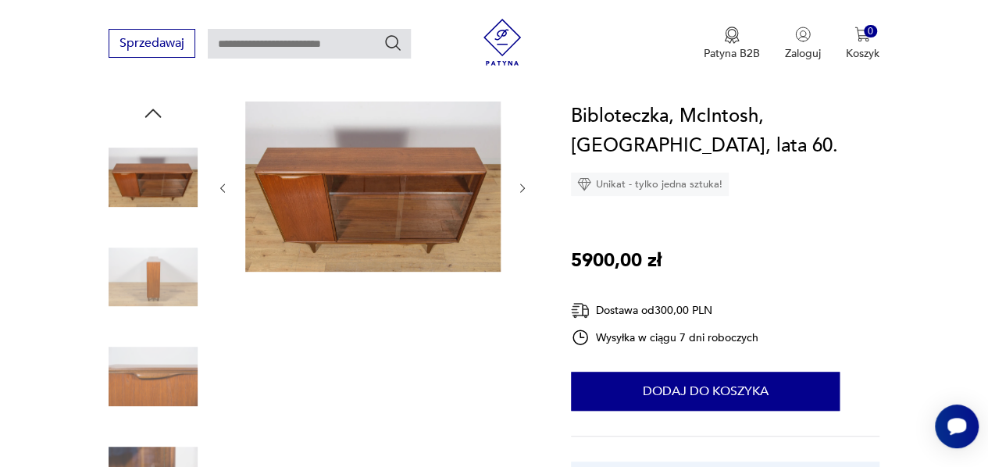
click at [155, 111] on icon "button" at bounding box center [153, 113] width 16 height 9
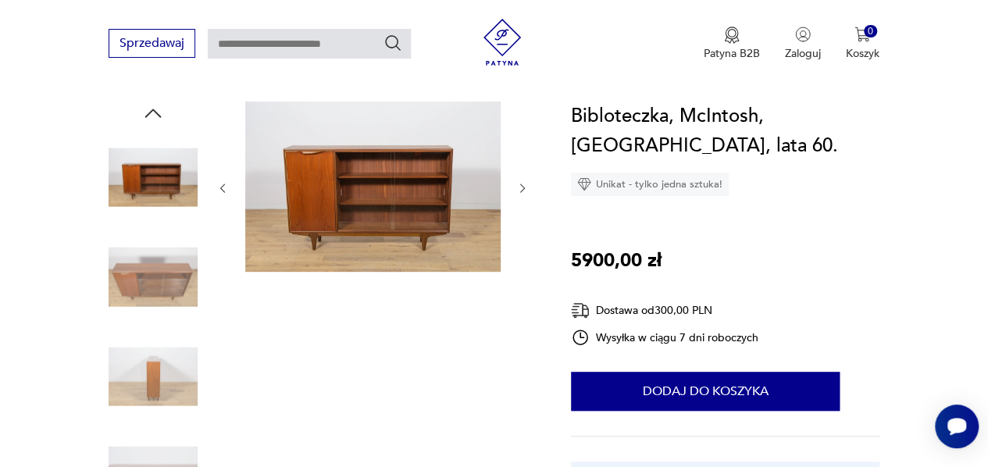
click at [155, 111] on icon "button" at bounding box center [153, 113] width 16 height 9
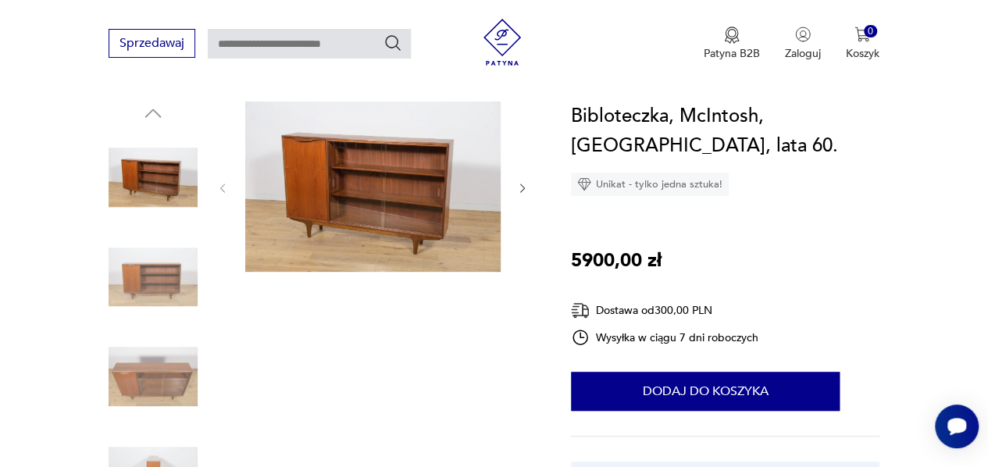
click at [153, 159] on img at bounding box center [153, 177] width 89 height 89
click at [139, 183] on img at bounding box center [153, 177] width 89 height 89
click at [311, 199] on img at bounding box center [372, 186] width 255 height 170
